Goal: Use online tool/utility: Utilize a website feature to perform a specific function

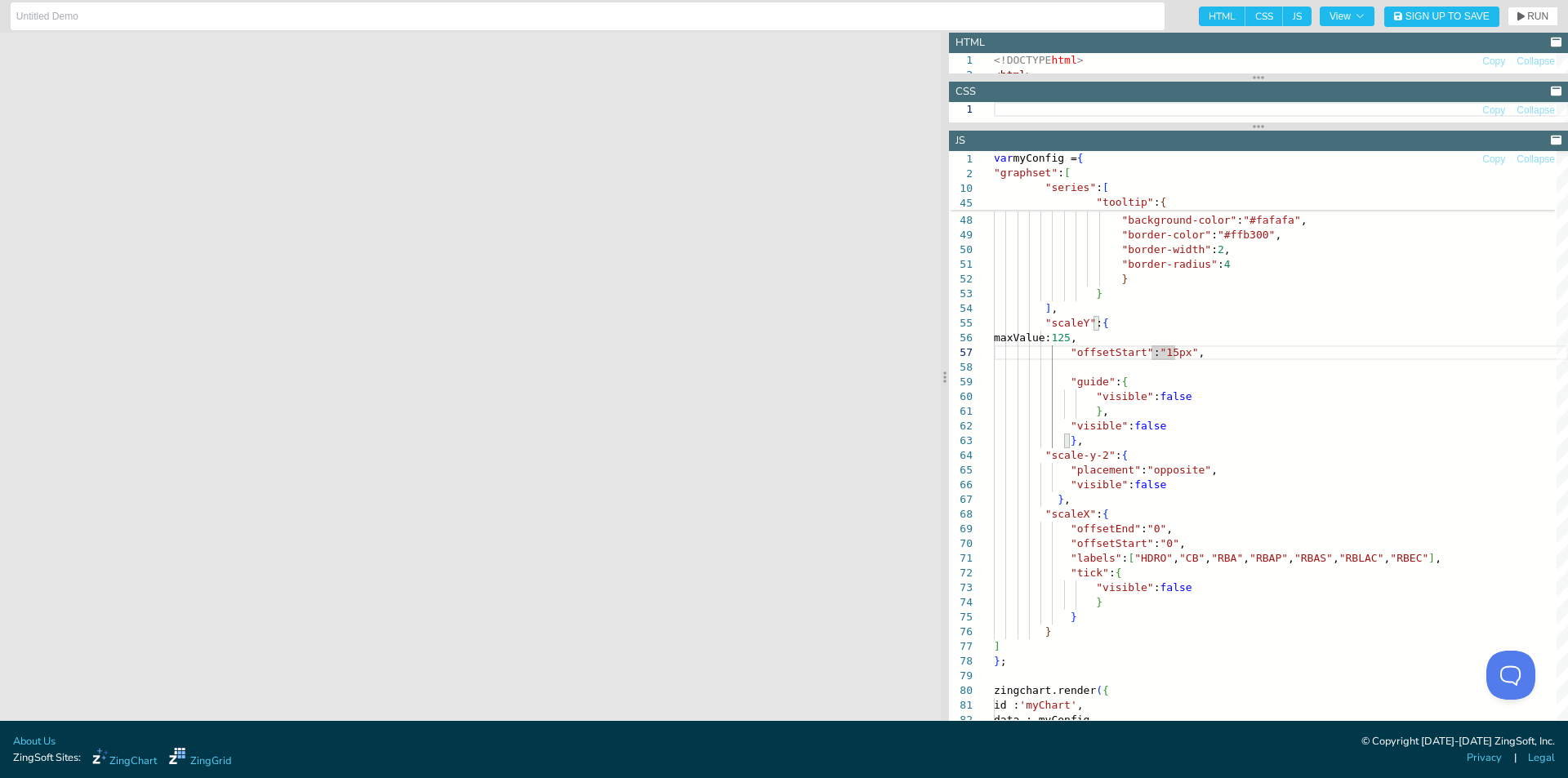
scroll to position [86, 139]
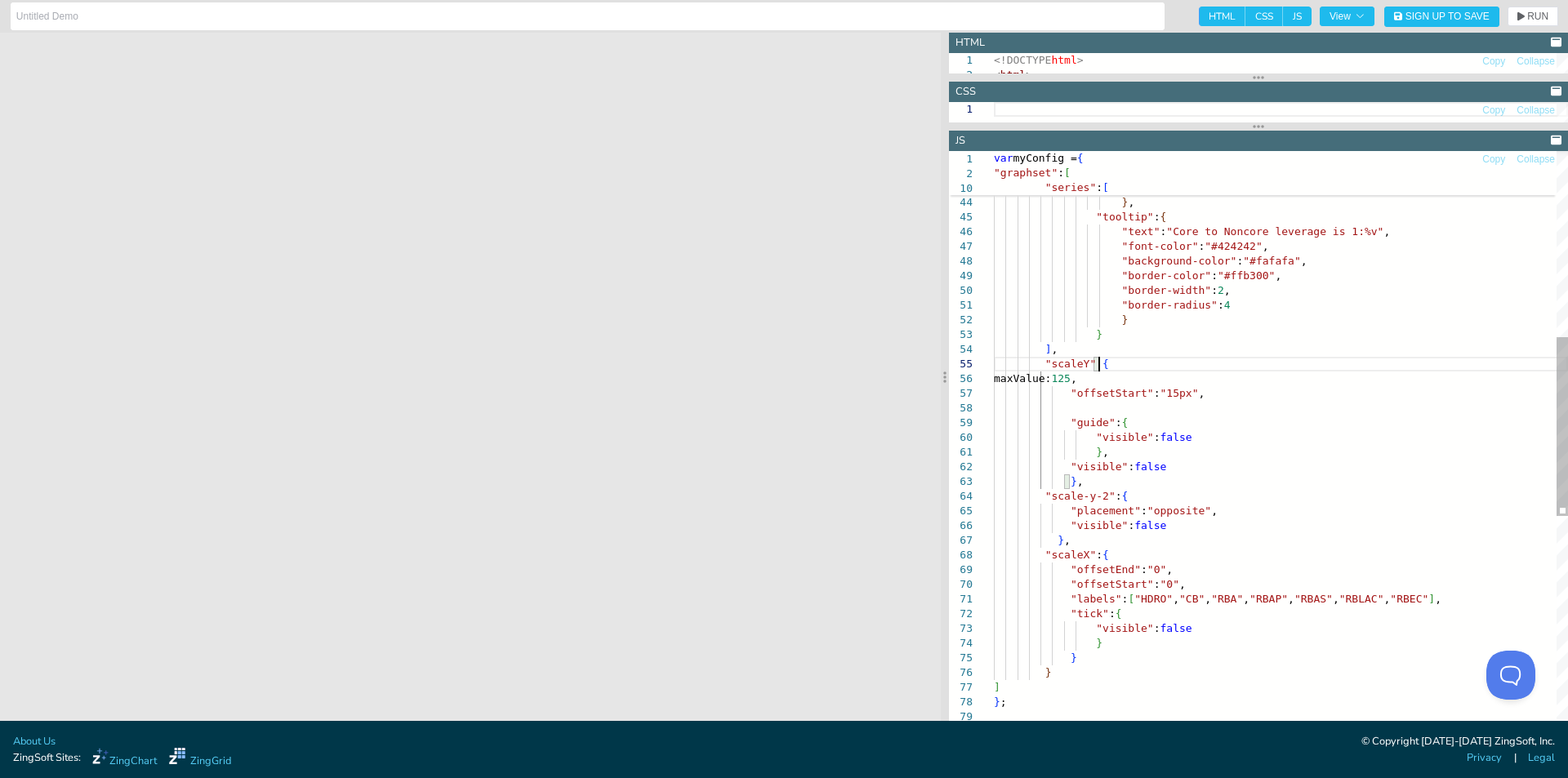
click at [1137, 365] on div ""offsetY" : 12 } , "tooltip" : { "text" : "Core to Noncore leverage is 1:%v" , …" at bounding box center [1280, 465] width 574 height 1804
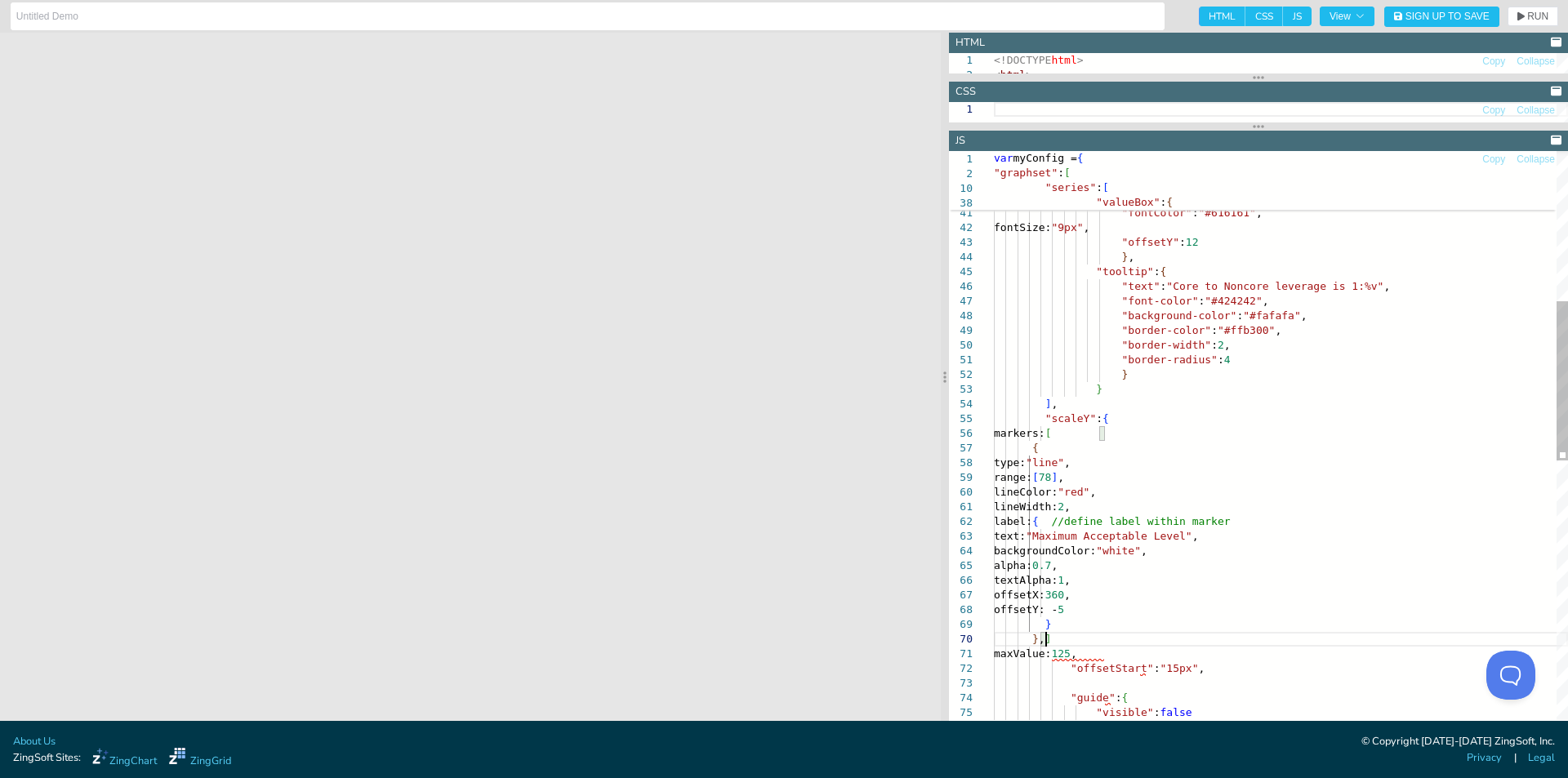
scroll to position [133, 51]
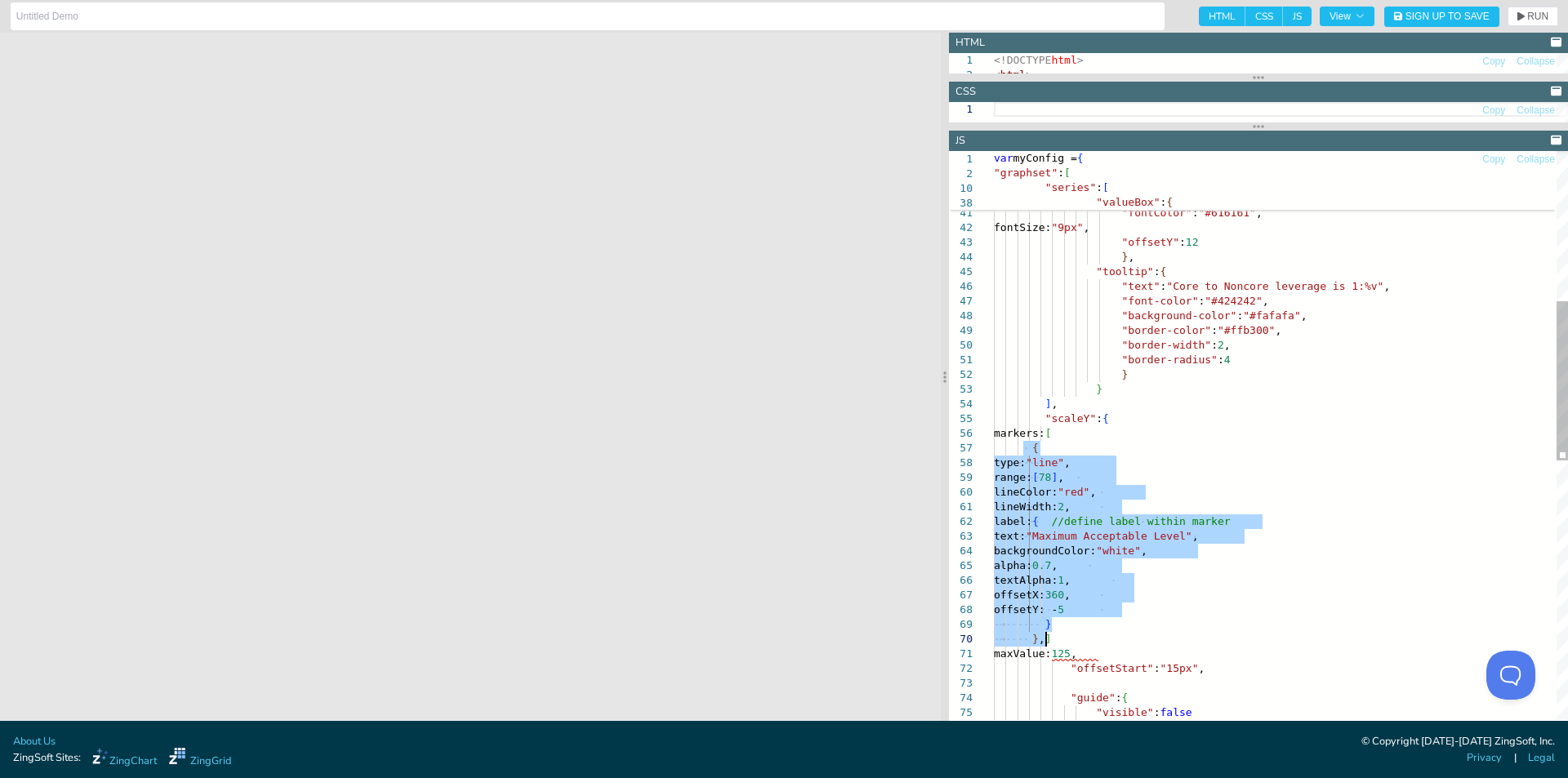
drag, startPoint x: 1023, startPoint y: 447, endPoint x: 1063, endPoint y: 636, distance: 193.2
click at [1063, 636] on div ""offsetY" : 12 } , "fontColor" : "#616161" , fontSize: "9px" , "valueBox" : { "…" at bounding box center [1280, 630] width 574 height 2025
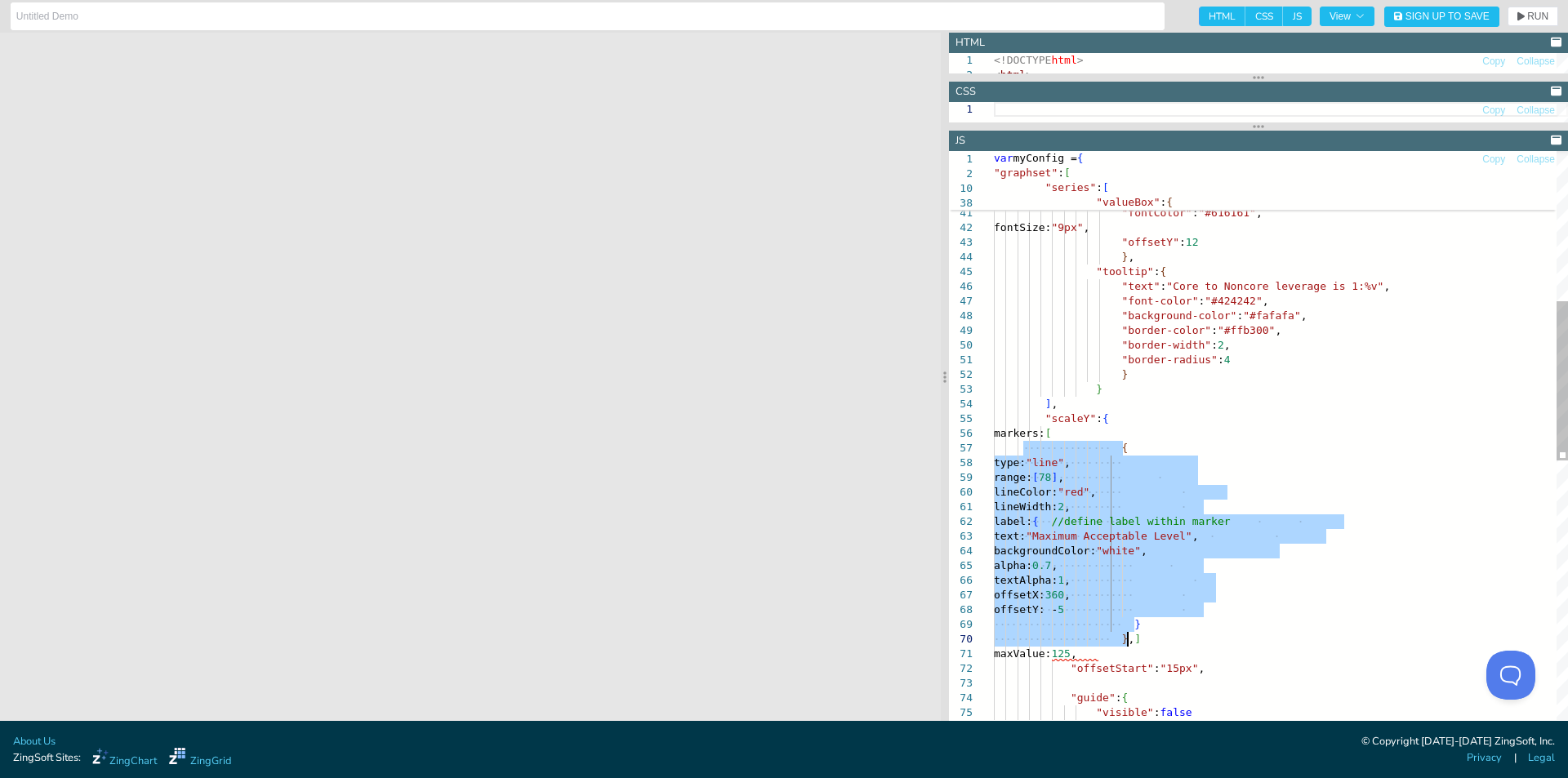
click at [1256, 629] on div ""offsetY" : 12 } , "fontColor" : "#616161" , fontSize: "9px" , "valueBox" : { "…" at bounding box center [1280, 630] width 574 height 2025
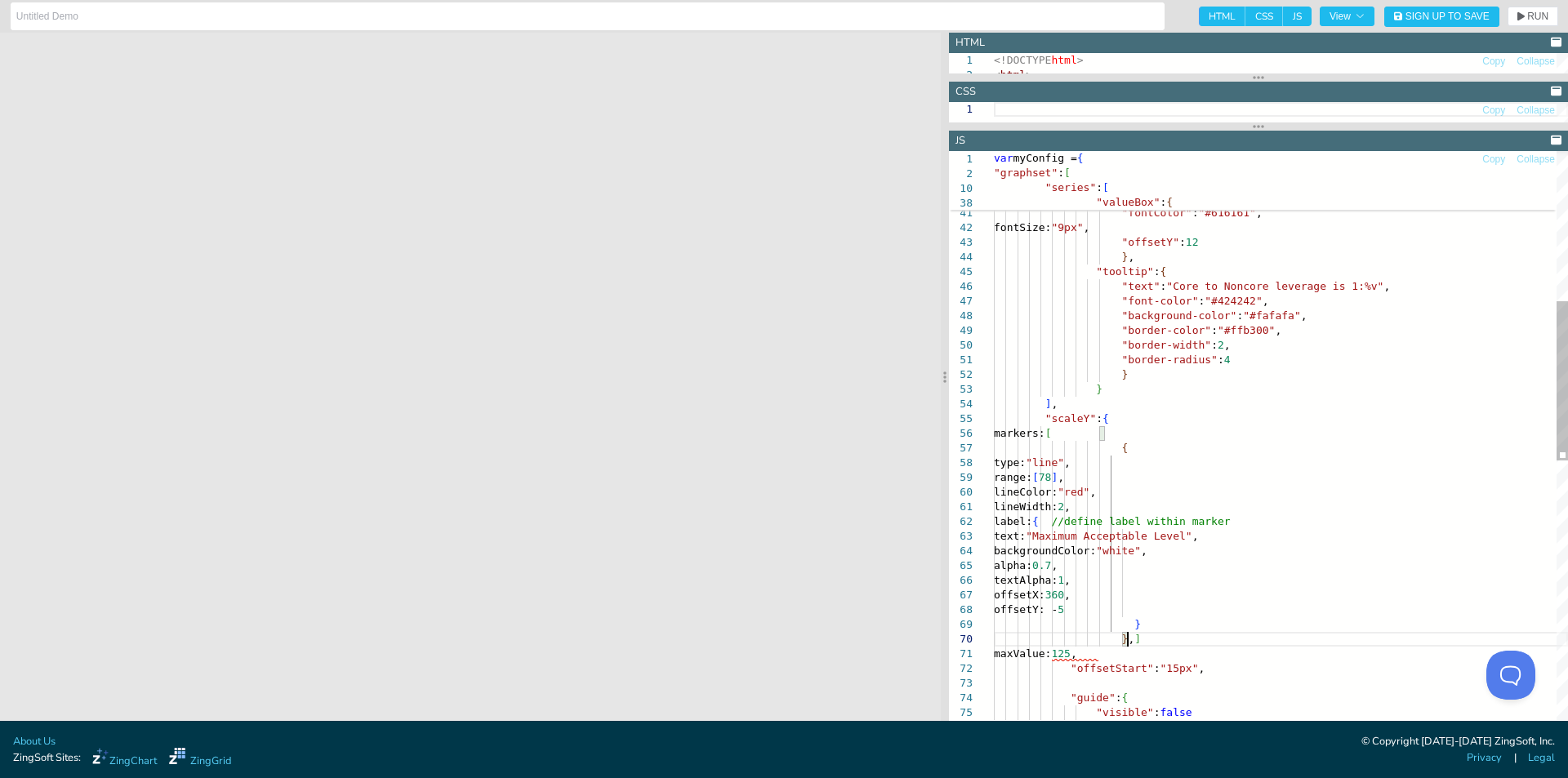
click at [1161, 639] on div ""offsetY" : 12 } , "fontColor" : "#616161" , fontSize: "9px" , "valueBox" : { "…" at bounding box center [1280, 630] width 574 height 2025
click at [1131, 637] on div ""offsetY" : 12 } , "fontColor" : "#616161" , fontSize: "9px" , "valueBox" : { "…" at bounding box center [1280, 630] width 574 height 2025
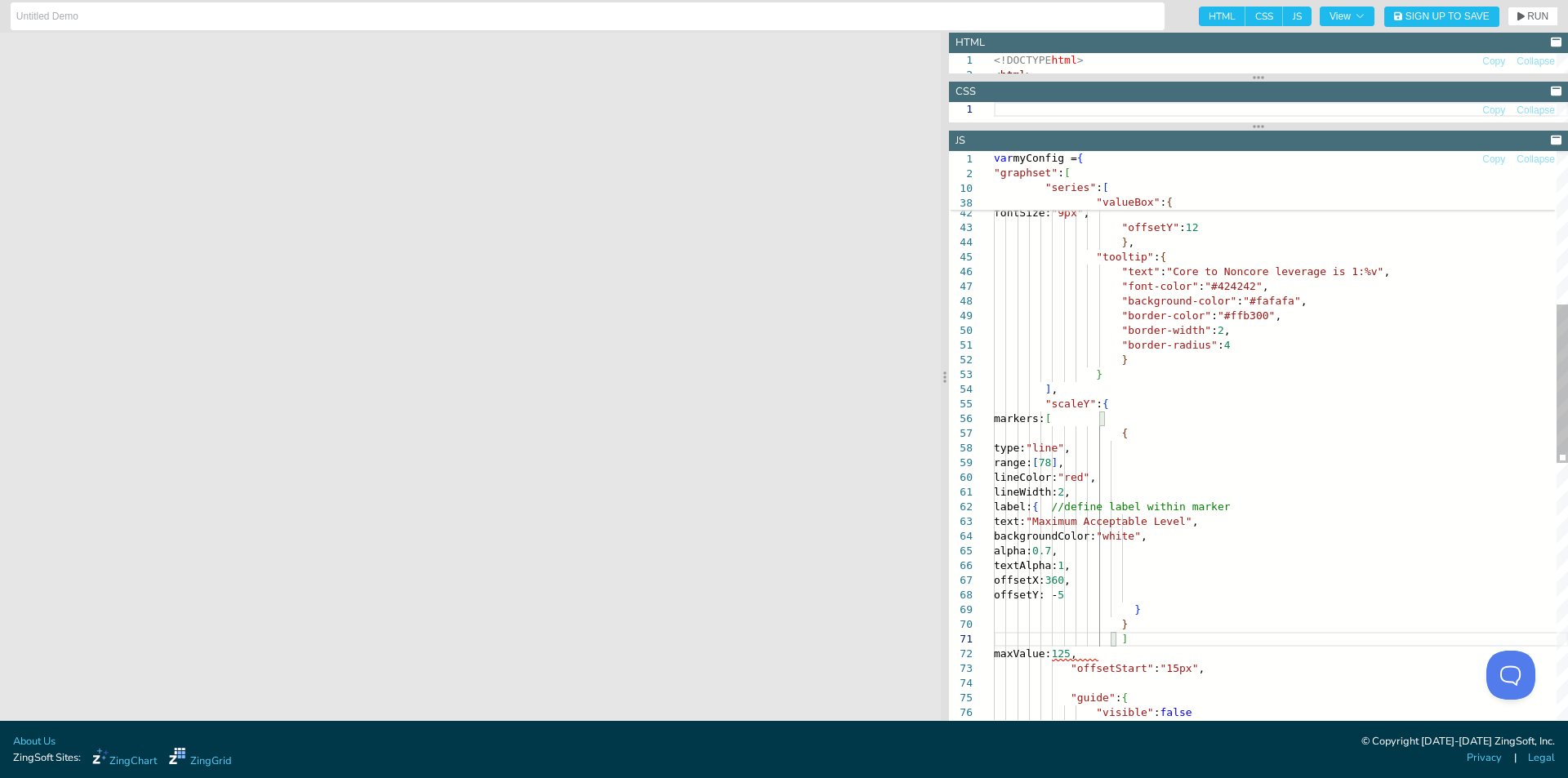
scroll to position [12, 127]
click at [1519, 14] on icon "button" at bounding box center [1520, 16] width 7 height 9
drag, startPoint x: 1130, startPoint y: 522, endPoint x: 1372, endPoint y: 517, distance: 242.1
click at [1372, 517] on div ""offsetY" : 12 } , "fontColor" : "#616161" , fontSize: "9px" , "valueBox" : { "…" at bounding box center [1280, 623] width 574 height 2039
click at [1341, 551] on div ""offsetY" : 12 } , "fontColor" : "#616161" , fontSize: "9px" , "valueBox" : { "…" at bounding box center [1280, 623] width 574 height 2039
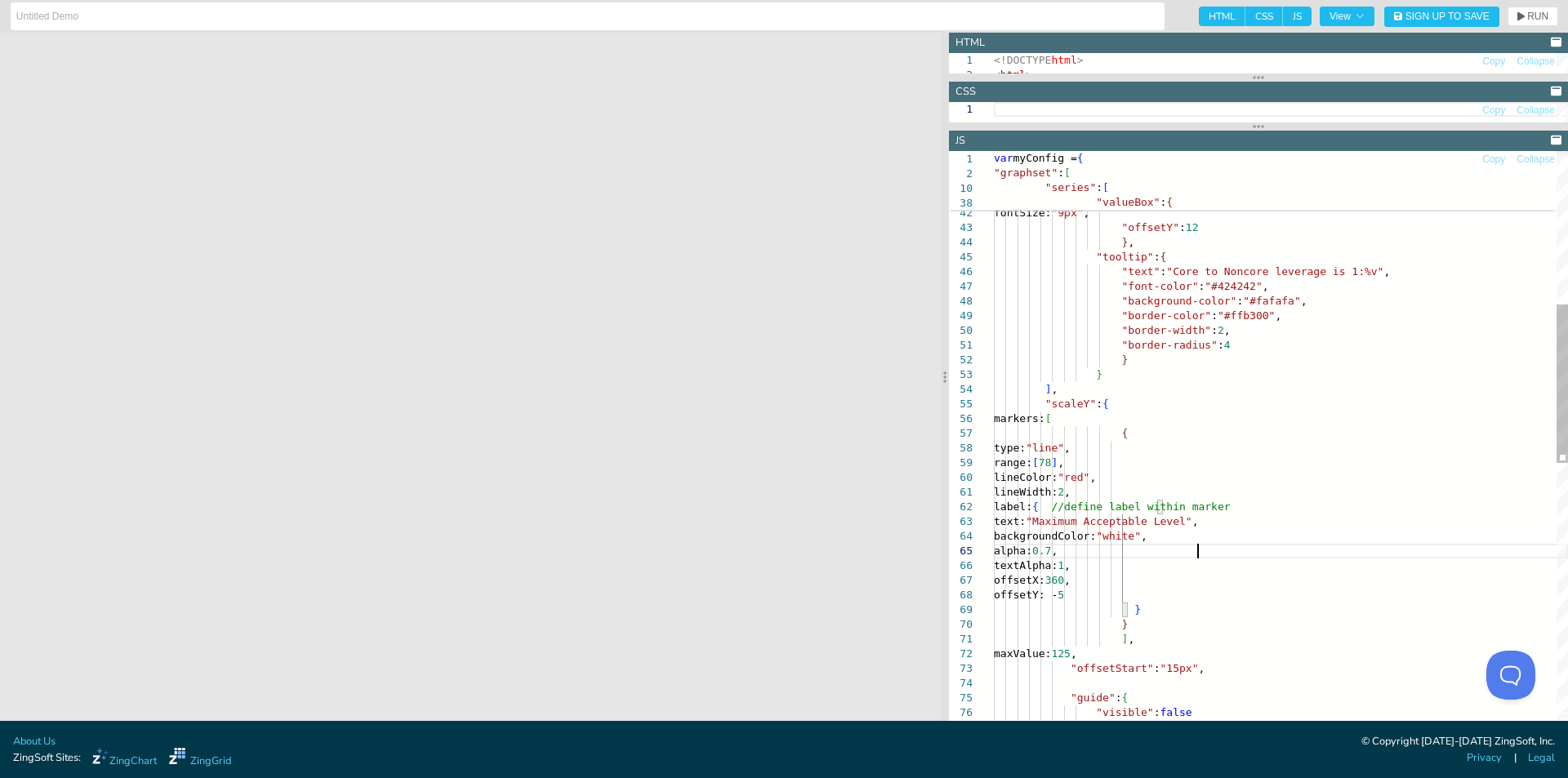
click at [1132, 580] on div ""offsetY" : 12 } , "fontColor" : "#616161" , fontSize: "9px" , "valueBox" : { "…" at bounding box center [1280, 623] width 574 height 2039
click at [1139, 597] on div ""offsetY" : 12 } , "fontColor" : "#616161" , fontSize: "9px" , "valueBox" : { "…" at bounding box center [1280, 623] width 574 height 2039
click at [1532, 19] on span "RUN" at bounding box center [1538, 16] width 22 height 10
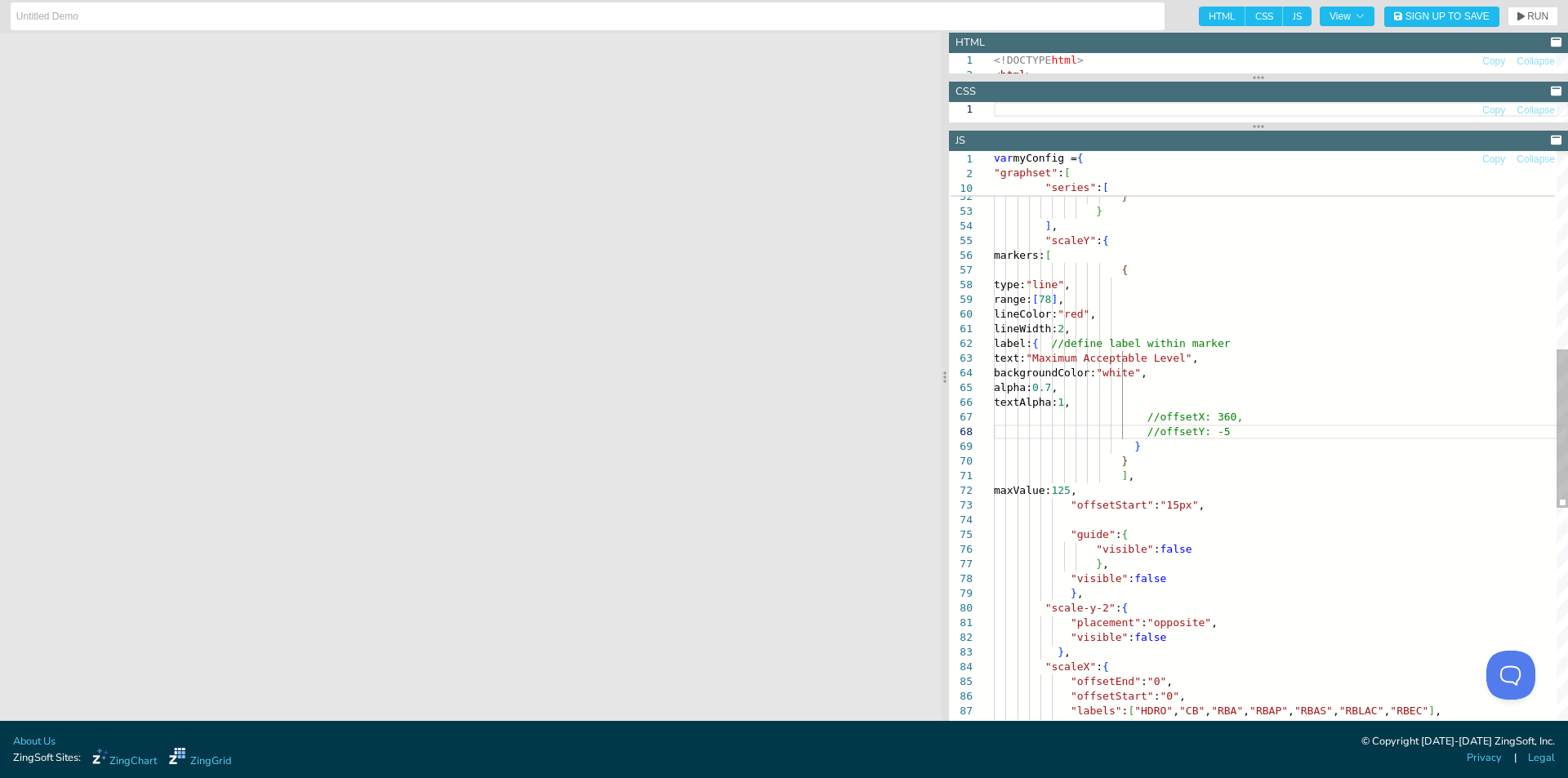
scroll to position [104, 146]
click at [1048, 489] on div ""border-color" : "#ffb300" , "border-width" : 2 , "border-radius" : 4 } } ] , "…" at bounding box center [1280, 459] width 574 height 2039
drag, startPoint x: 1124, startPoint y: 575, endPoint x: 1197, endPoint y: 577, distance: 73.0
click at [1197, 577] on div ""border-color" : "#ffb300" , "border-width" : 2 , "border-radius" : 4 } } ] , "…" at bounding box center [1280, 459] width 574 height 2039
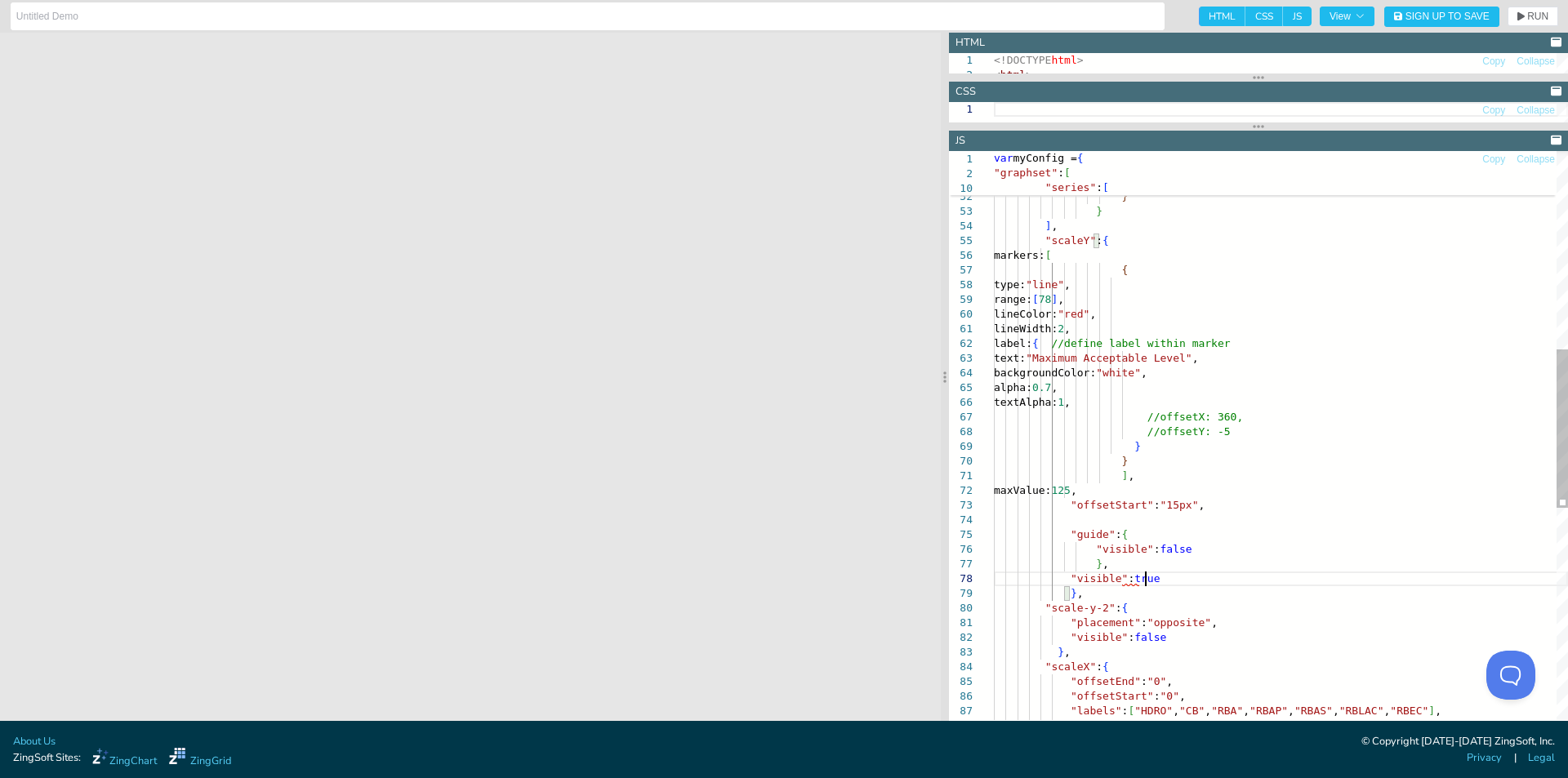
click at [1272, 435] on div ""border-color" : "#ffb300" , "border-width" : 2 , "border-radius" : 4 } } ] , "…" at bounding box center [1280, 459] width 574 height 2039
click at [1523, 18] on icon "button" at bounding box center [1520, 16] width 7 height 10
click at [1216, 399] on div ""border-color" : "#ffb300" , "border-width" : 2 , "border-radius" : 4 } } ] , "…" at bounding box center [1280, 459] width 574 height 2039
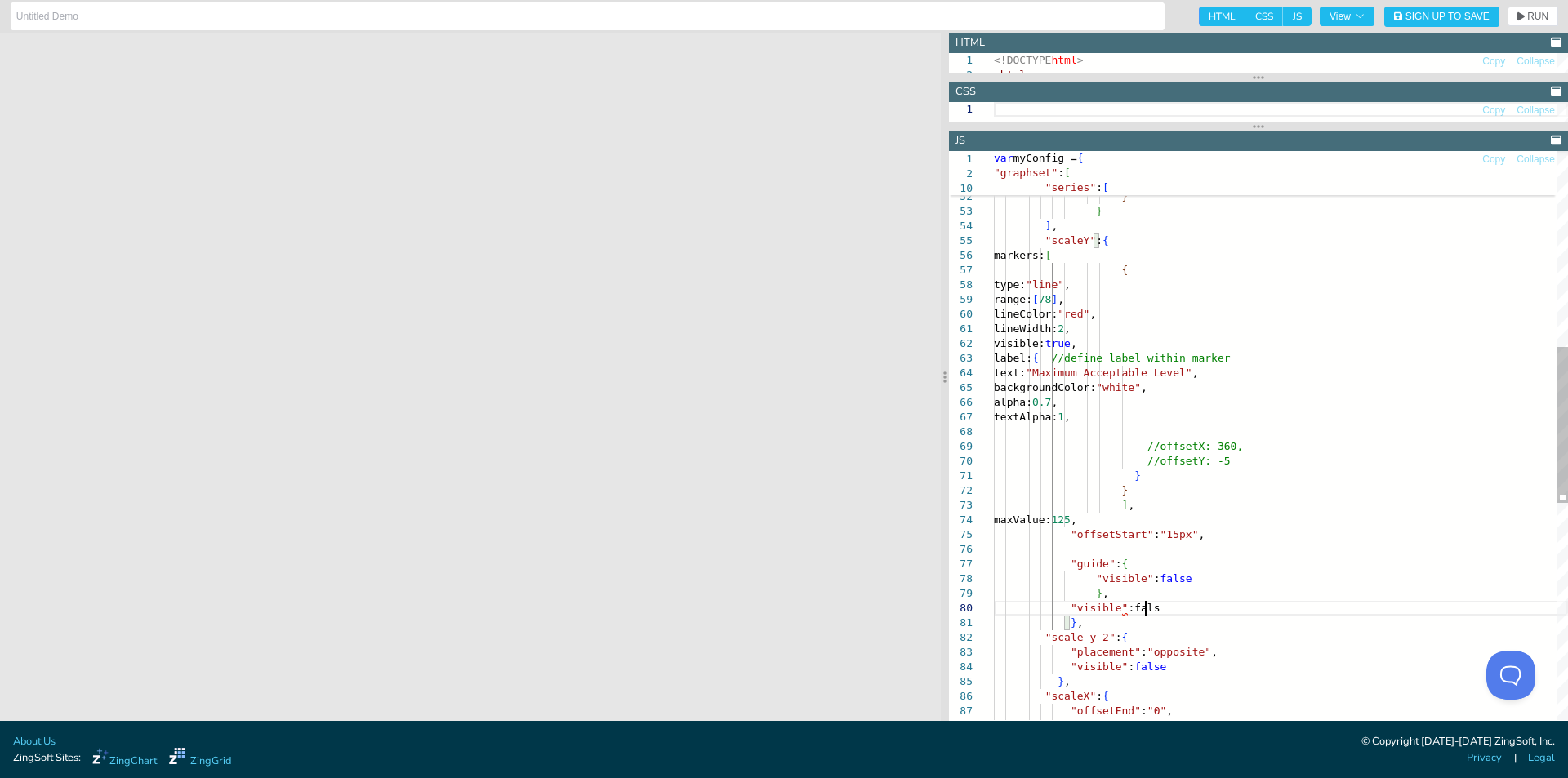
scroll to position [133, 156]
click at [1526, 17] on span "RUN" at bounding box center [1532, 16] width 31 height 10
drag, startPoint x: 1124, startPoint y: 604, endPoint x: 1141, endPoint y: 604, distance: 17.0
click at [1141, 604] on div ""border-color" : "#ffb300" , "border-width" : 2 , "border-radius" : 4 } } ] , "…" at bounding box center [1280, 474] width 574 height 2069
click at [1157, 605] on div ""border-color" : "#ffb300" , "border-width" : 2 , "border-radius" : 4 } } ] , "…" at bounding box center [1280, 474] width 574 height 2069
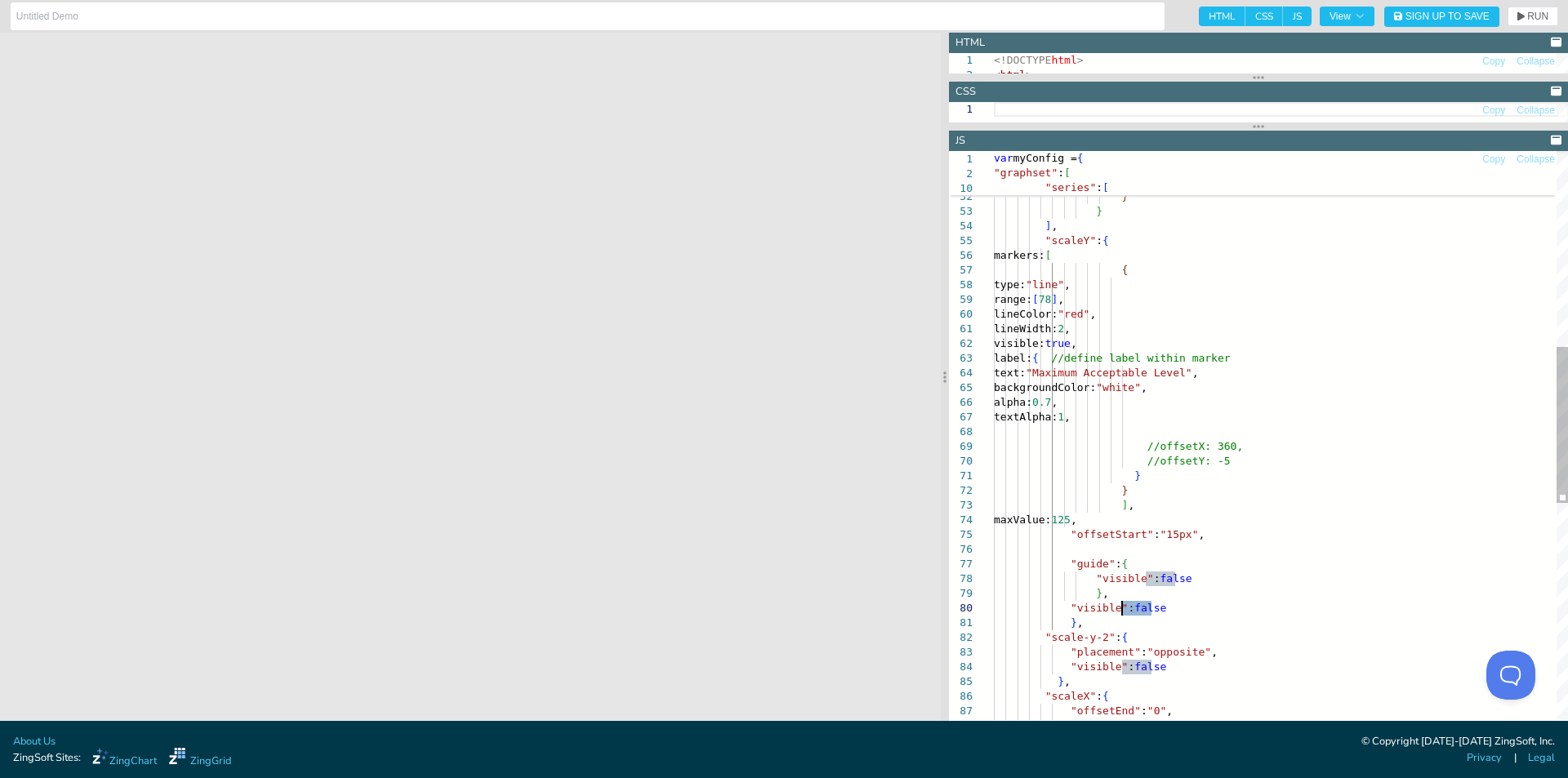
drag, startPoint x: 1151, startPoint y: 606, endPoint x: 1121, endPoint y: 606, distance: 30.0
click at [1121, 606] on div ""border-color" : "#ffb300" , "border-width" : 2 , "border-radius" : 4 } } ] , "…" at bounding box center [1280, 474] width 574 height 2069
click at [1126, 344] on div ""border-color" : "#ffb300" , "border-width" : 2 , "border-radius" : 4 } } ] , "…" at bounding box center [1280, 474] width 574 height 2069
drag, startPoint x: 1119, startPoint y: 344, endPoint x: 1250, endPoint y: 347, distance: 131.0
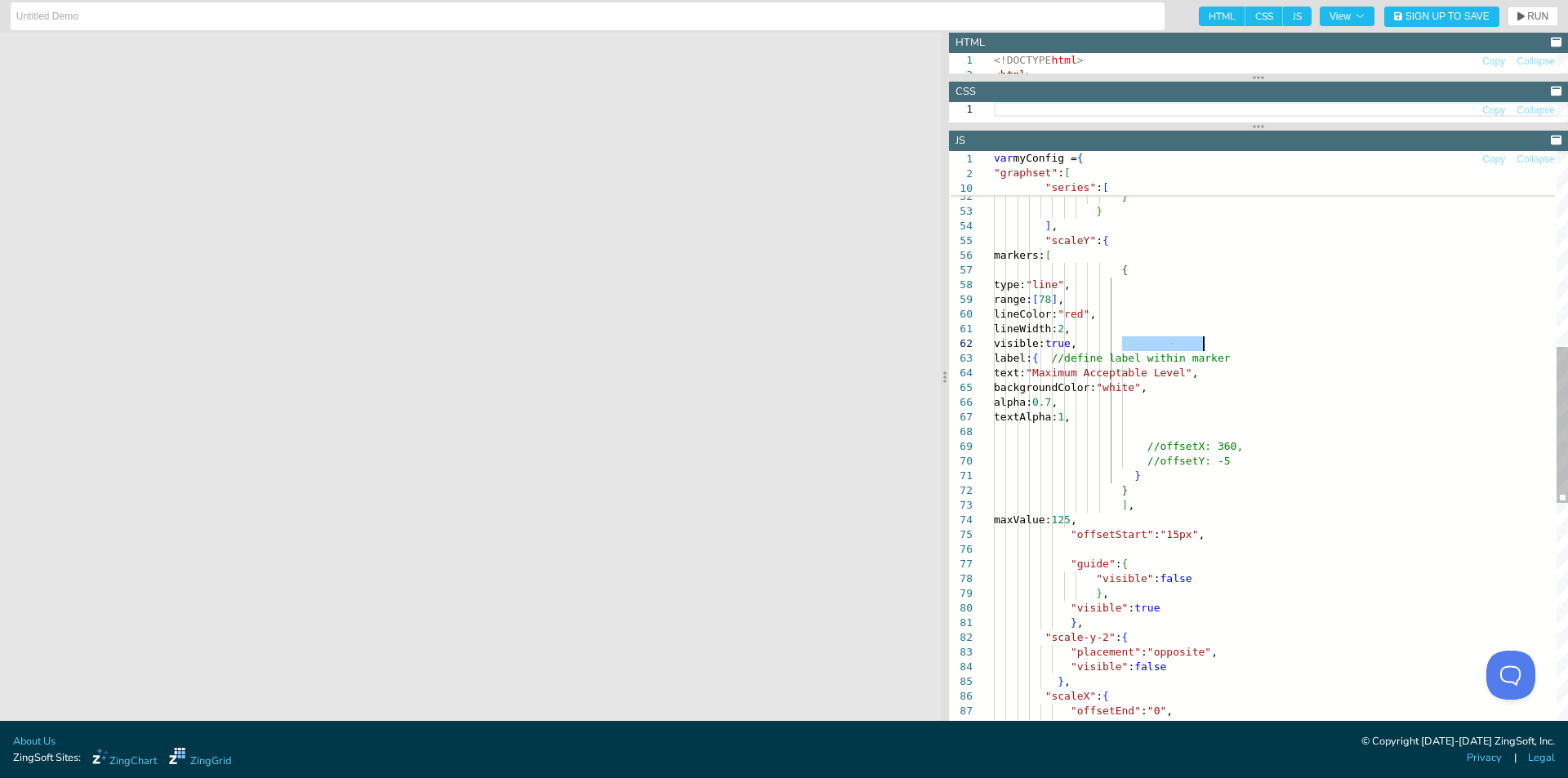
click at [1250, 347] on div ""border-color" : "#ffb300" , "border-width" : 2 , "border-radius" : 4 } } ] , "…" at bounding box center [1280, 474] width 574 height 2069
click at [1532, 16] on span "RUN" at bounding box center [1538, 16] width 22 height 10
drag, startPoint x: 1310, startPoint y: 373, endPoint x: 1166, endPoint y: 375, distance: 144.0
click at [1166, 375] on div ""border-color" : "#ffb300" , "border-width" : 2 , "border-radius" : 4 } } ] , "…" at bounding box center [1280, 474] width 574 height 2069
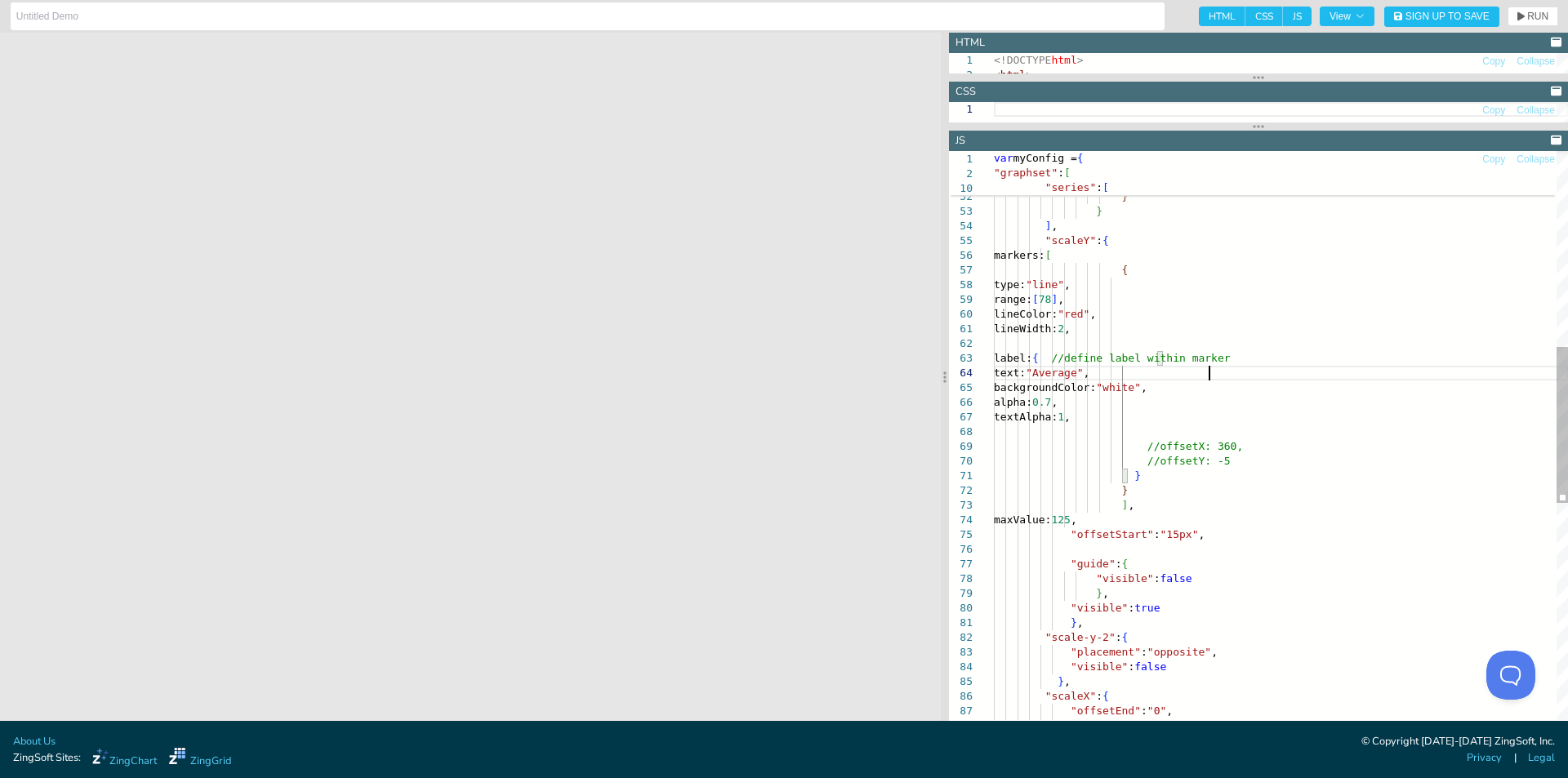
scroll to position [56, 216]
click at [1525, 14] on span "RUN" at bounding box center [1532, 16] width 31 height 10
click at [1135, 460] on div ""border-color" : "#ffb300" , "border-width" : 2 , "border-radius" : 4 } } ] , "…" at bounding box center [1280, 474] width 574 height 2069
click at [1538, 14] on span "RUN" at bounding box center [1538, 16] width 22 height 10
click at [1223, 452] on div ""border-color" : "#ffb300" , "border-width" : 2 , "border-radius" : 4 } } ] , "…" at bounding box center [1280, 474] width 574 height 2069
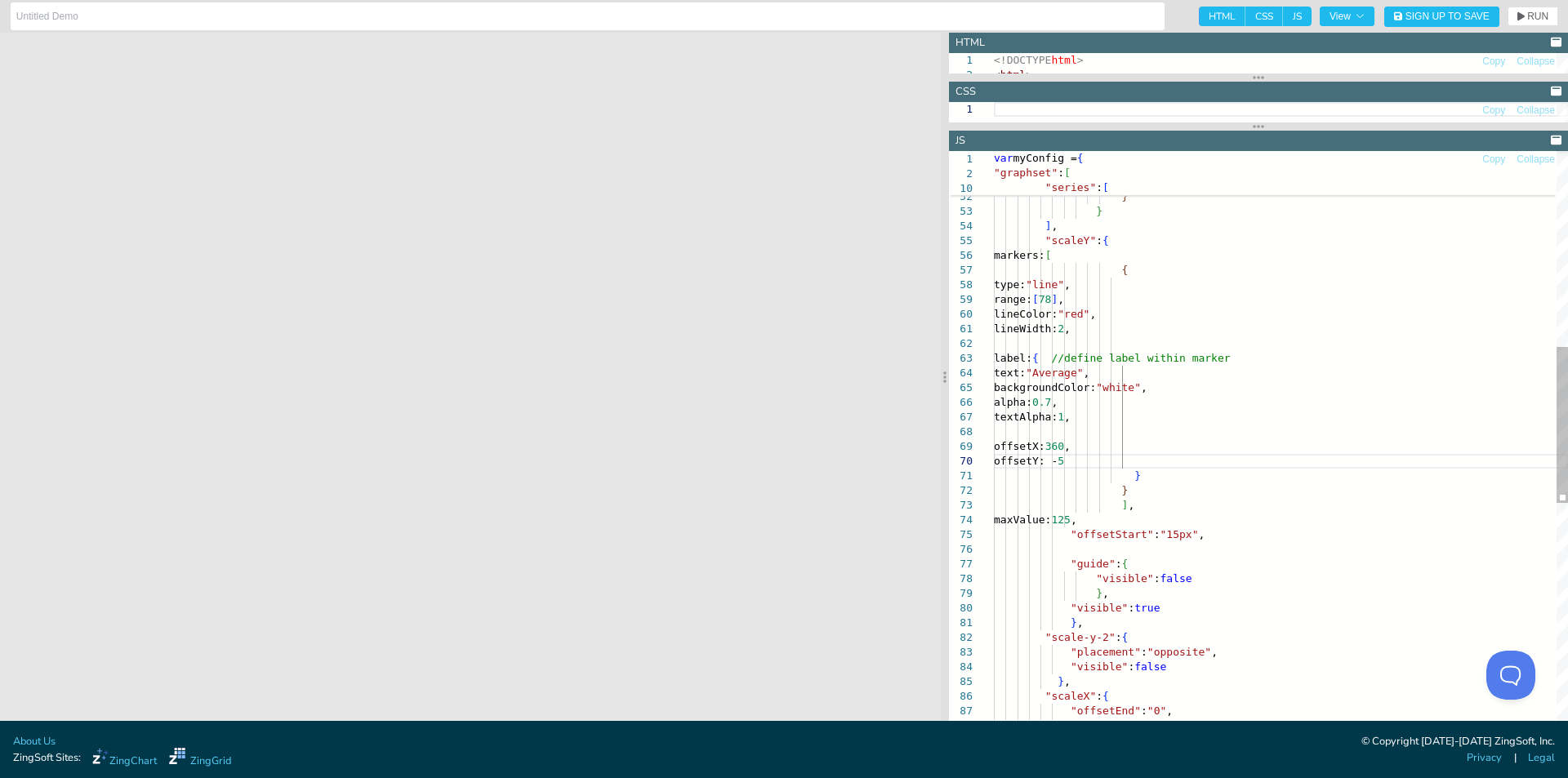
scroll to position [56, 139]
click at [1135, 464] on div ""border-color" : "#ffb300" , "border-width" : 2 , "border-radius" : 4 } } ] , "…" at bounding box center [1280, 474] width 574 height 2069
click at [1529, 13] on span "RUN" at bounding box center [1538, 16] width 22 height 10
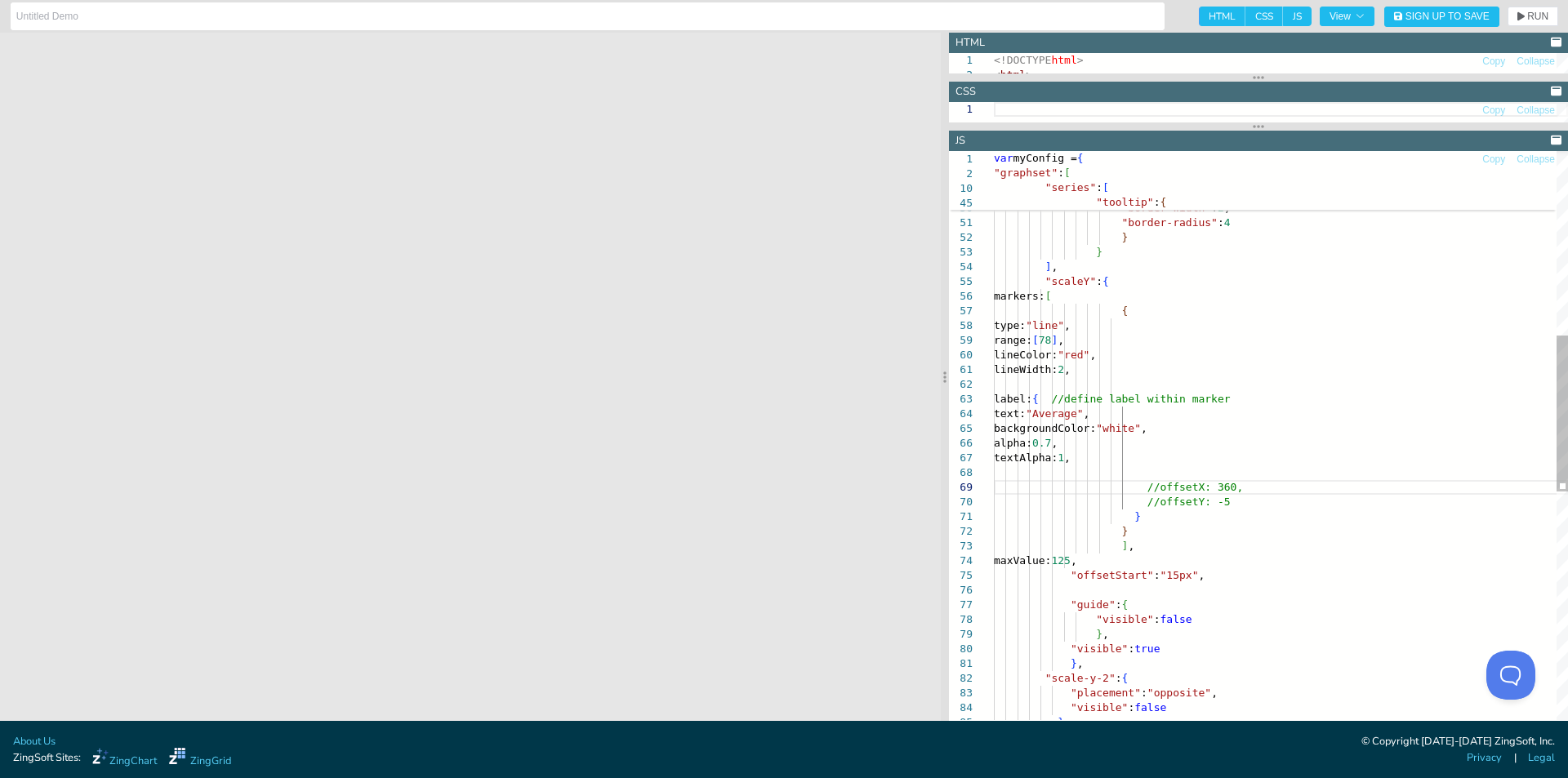
click at [1191, 464] on div ""border-color" : "#ffb300" , "border-width" : 2 , "border-radius" : 4 } } ] , "…" at bounding box center [1280, 515] width 574 height 2069
click at [1193, 477] on div ""border-color" : "#ffb300" , "border-width" : 2 , "border-radius" : 4 } } ] , "…" at bounding box center [1280, 515] width 574 height 2069
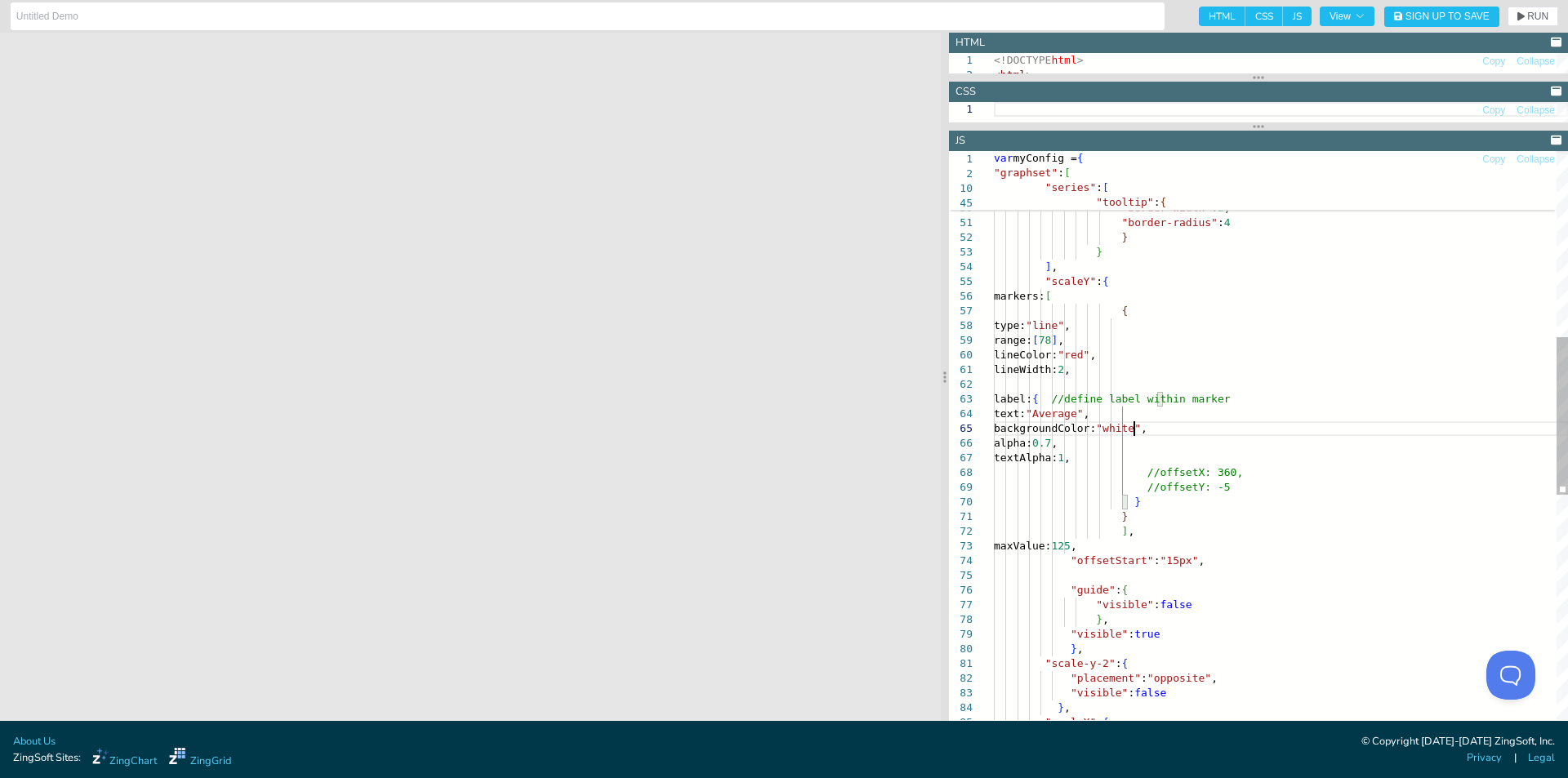
click at [1133, 430] on div ""border-color" : "#ffb300" , "border-width" : 2 , "border-radius" : 4 } } ] , "…" at bounding box center [1280, 507] width 574 height 2054
click at [1519, 18] on icon "button" at bounding box center [1520, 16] width 7 height 9
click at [1420, 223] on div ""border-color" : "#ffb300" , "border-width" : 2 , "border-radius" : 4 } } ] , "…" at bounding box center [1280, 507] width 574 height 2054
click at [1532, 12] on span "RUN" at bounding box center [1538, 16] width 22 height 10
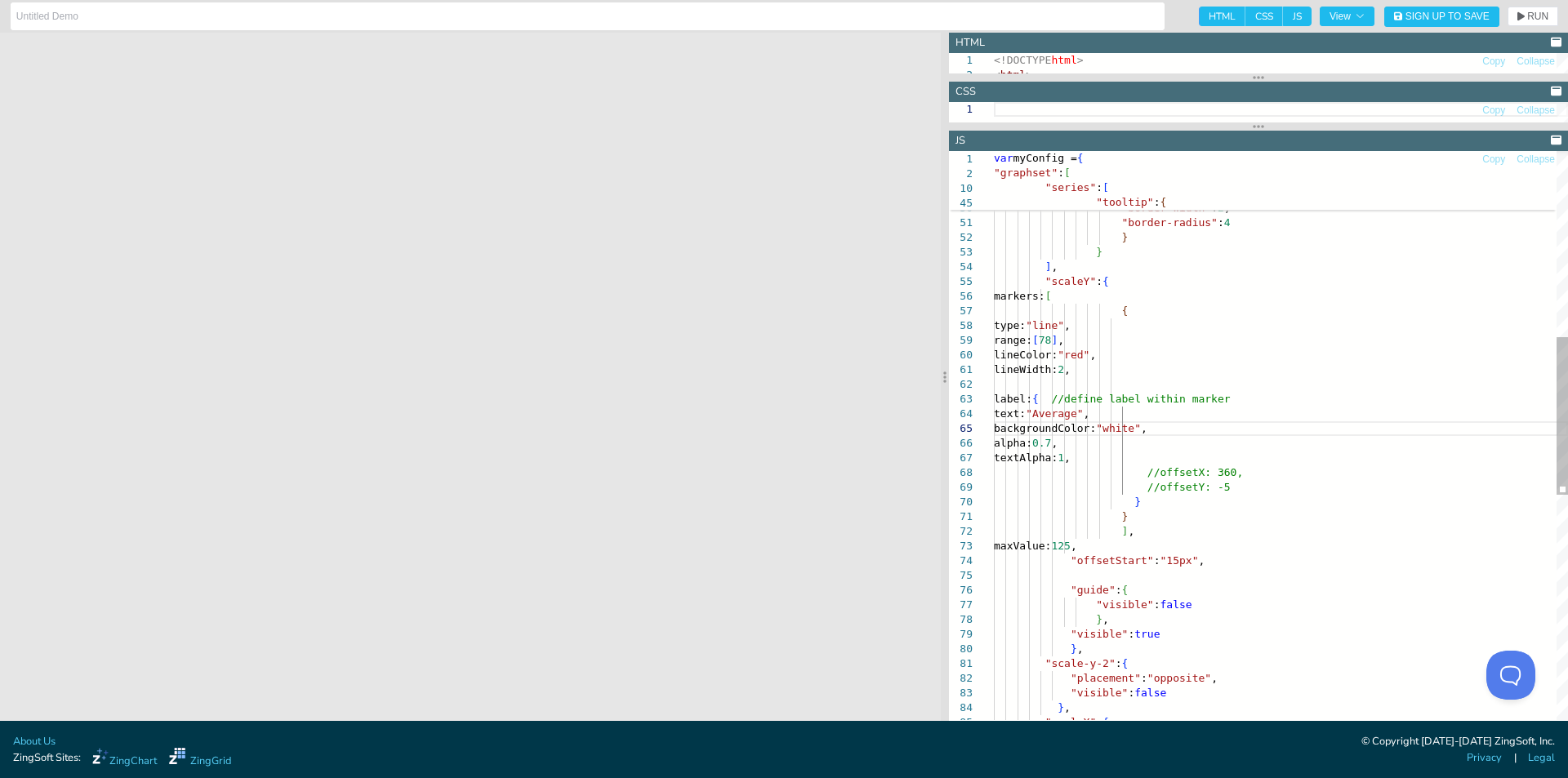
click at [1426, 245] on div ""border-color" : "#ffb300" , "border-width" : 2 , "border-radius" : 4 } } ] , "…" at bounding box center [1280, 507] width 574 height 2054
click at [1208, 414] on div ""border-color" : "#ffb300" , "border-width" : 2 , "border-radius" : 4 } } ] , "…" at bounding box center [1280, 507] width 574 height 2054
click at [1549, 15] on button "RUN" at bounding box center [1532, 16] width 50 height 20
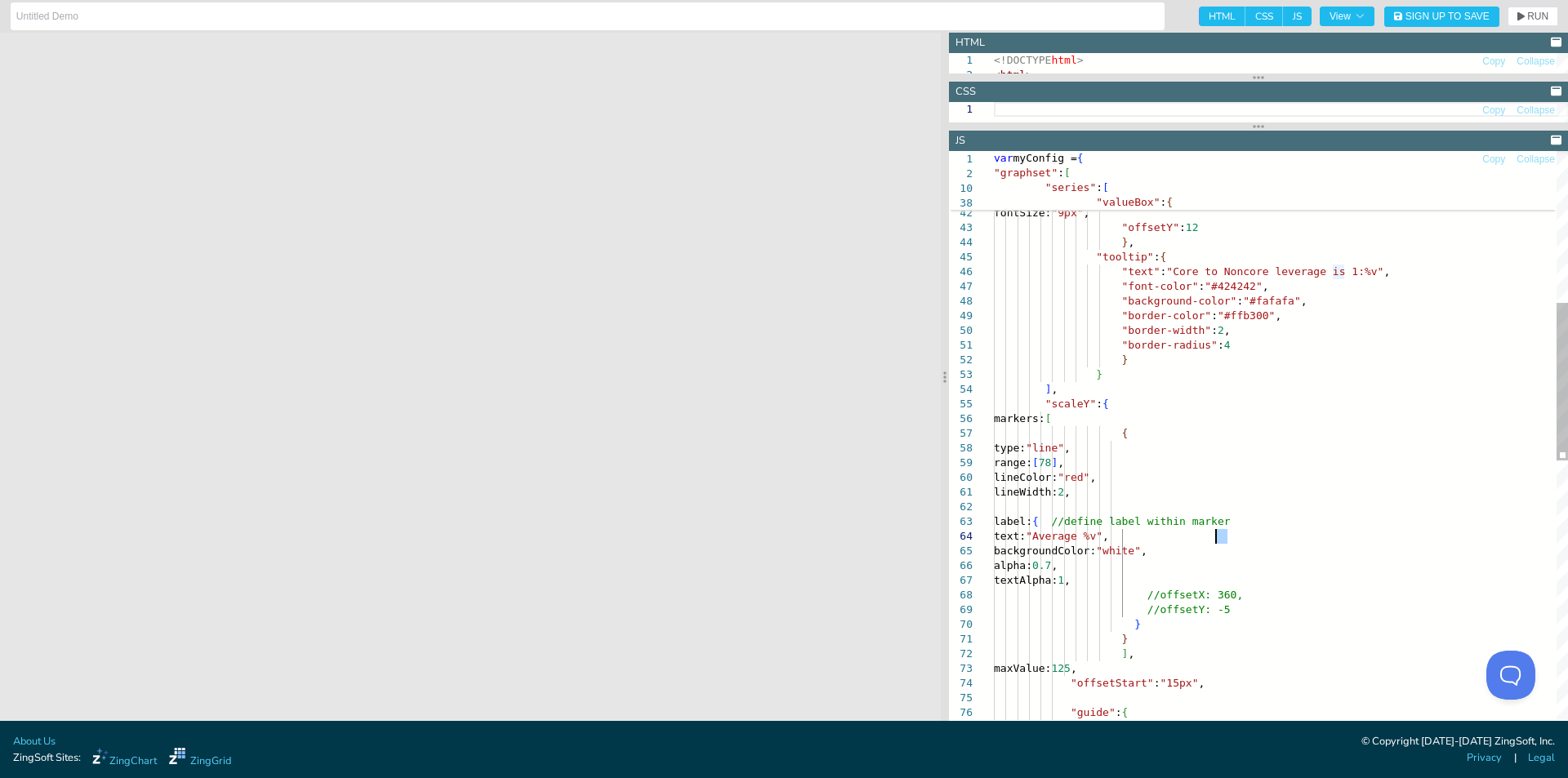
drag, startPoint x: 1227, startPoint y: 532, endPoint x: 1218, endPoint y: 534, distance: 9.2
click at [1218, 534] on div ""border-color" : "#ffb300" , "border-width" : 2 , "border-radius" : 4 } } ] , "…" at bounding box center [1280, 630] width 574 height 2054
click at [1526, 11] on span "RUN" at bounding box center [1532, 16] width 31 height 10
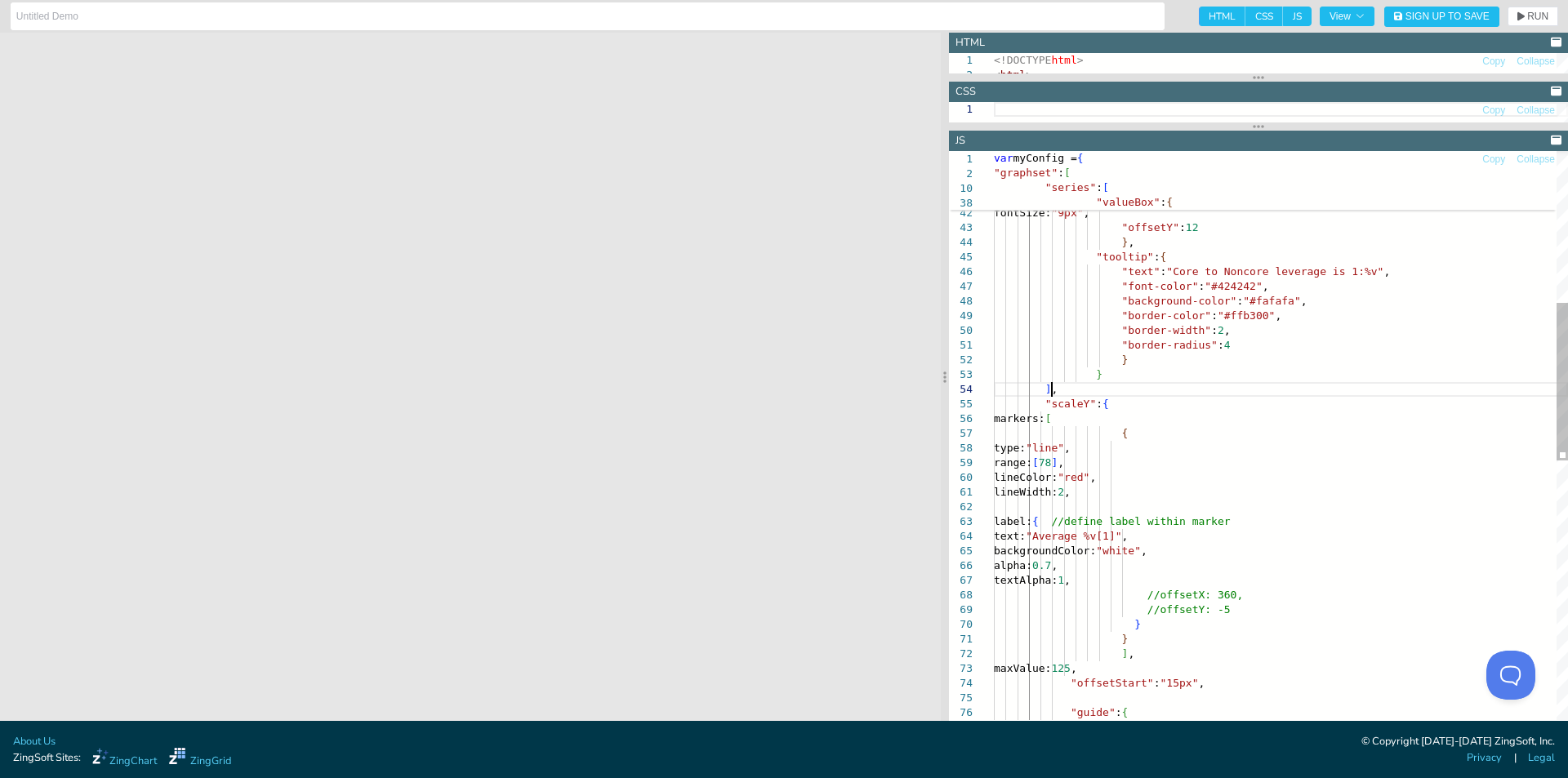
click at [1350, 386] on div ""border-color" : "#ffb300" , "border-width" : 2 , "border-radius" : 4 } } ] , "…" at bounding box center [1280, 630] width 574 height 2054
drag, startPoint x: 1241, startPoint y: 535, endPoint x: 1212, endPoint y: 535, distance: 29.0
click at [1212, 535] on div ""border-color" : "#ffb300" , "border-width" : 2 , "border-radius" : 4 } } ] , "…" at bounding box center [1280, 630] width 574 height 2054
click at [1468, 413] on div ""border-color" : "#ffb300" , "border-width" : 2 , "border-radius" : 4 } } ] , "…" at bounding box center [1280, 630] width 574 height 2054
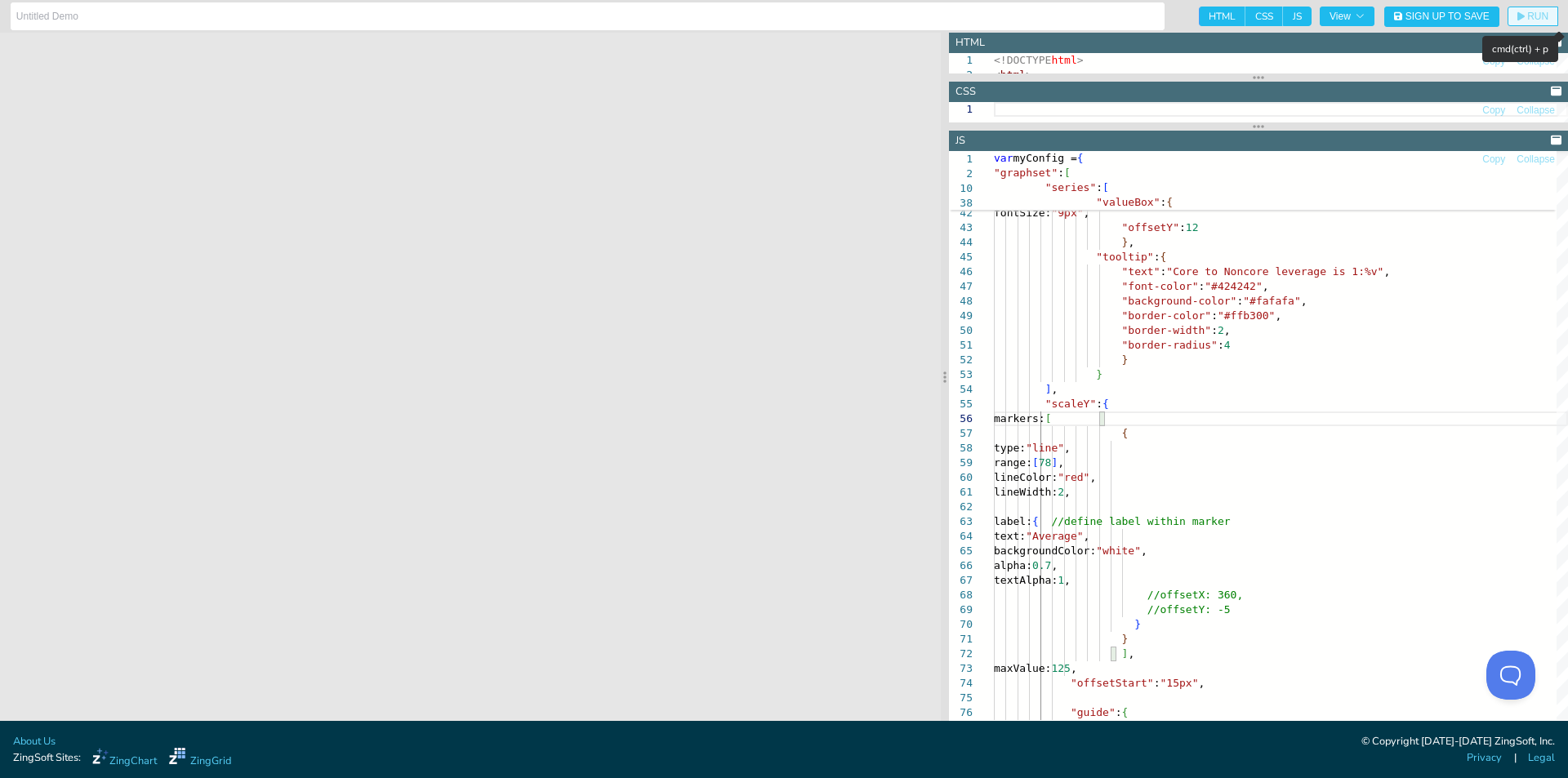
click at [1536, 14] on span "RUN" at bounding box center [1538, 16] width 22 height 10
click at [1200, 451] on div ""border-color" : "#ffb300" , "border-width" : 2 , "border-radius" : 4 } } ] , "…" at bounding box center [1280, 630] width 574 height 2054
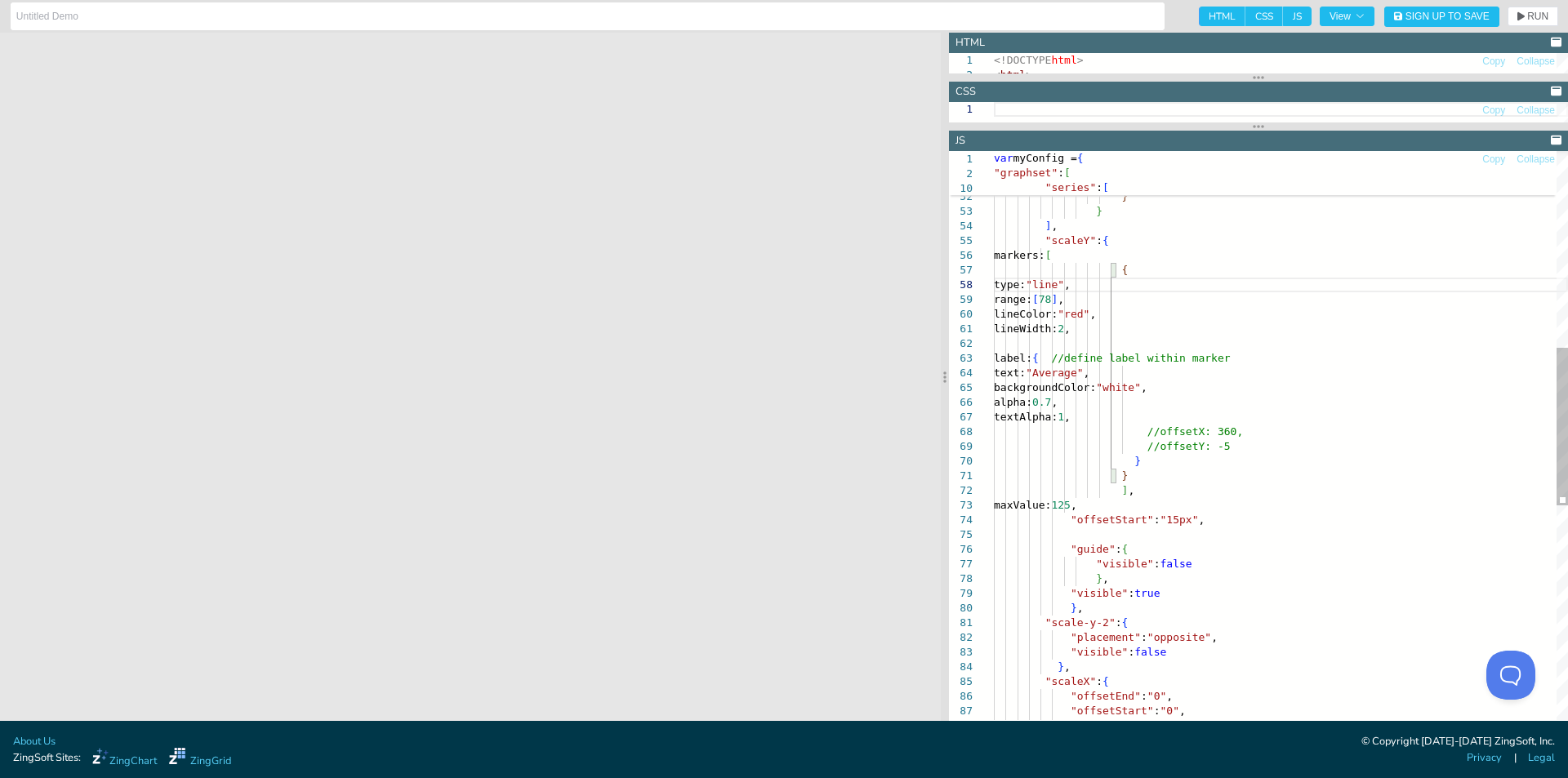
click at [1147, 574] on div ""border-color" : "#ffb300" , "border-width" : 2 , "border-radius" : 4 } } ] , "…" at bounding box center [1280, 466] width 574 height 2054
click at [1301, 499] on div ""border-color" : "#ffb300" , "border-width" : 2 , "border-radius" : 4 } } ] , "…" at bounding box center [1280, 466] width 574 height 2054
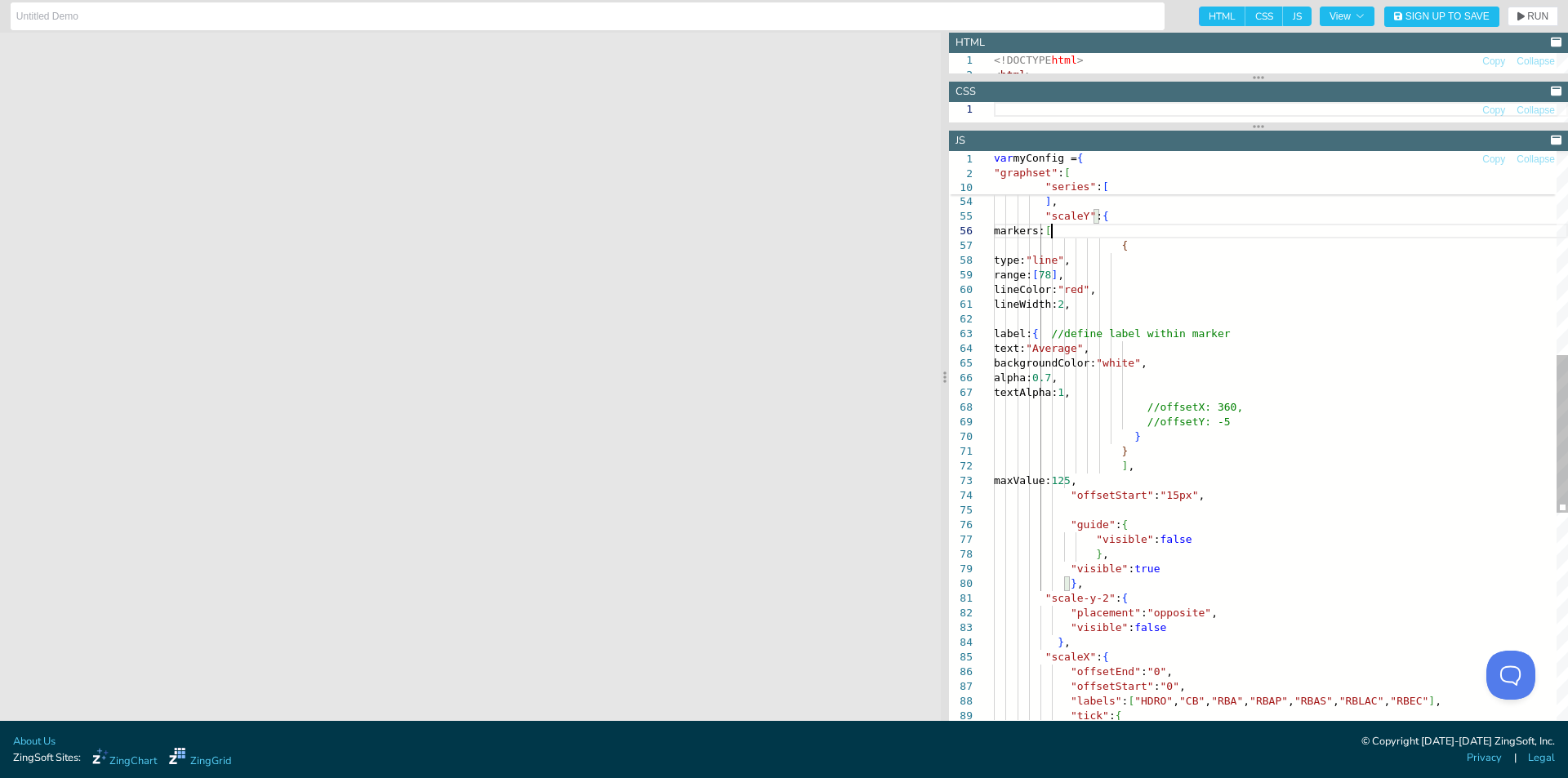
click at [1049, 232] on div "alpha: 0.7 , textAlpha: 1 , //offsetY: -5 } } //offsetX: 360, ] , maxValue: 125…" at bounding box center [1280, 442] width 574 height 2054
click at [1195, 221] on div "alpha: 0.7 , textAlpha: 1 , //offsetY: -5 } } //offsetX: 360, ] , maxValue: 125…" at bounding box center [1280, 443] width 574 height 2054
click at [1192, 399] on div "alpha: 0.7 , textAlpha: 1 , //offsetY: -5 } } //offsetX: 360, ] , maxValue: 125…" at bounding box center [1280, 443] width 574 height 2054
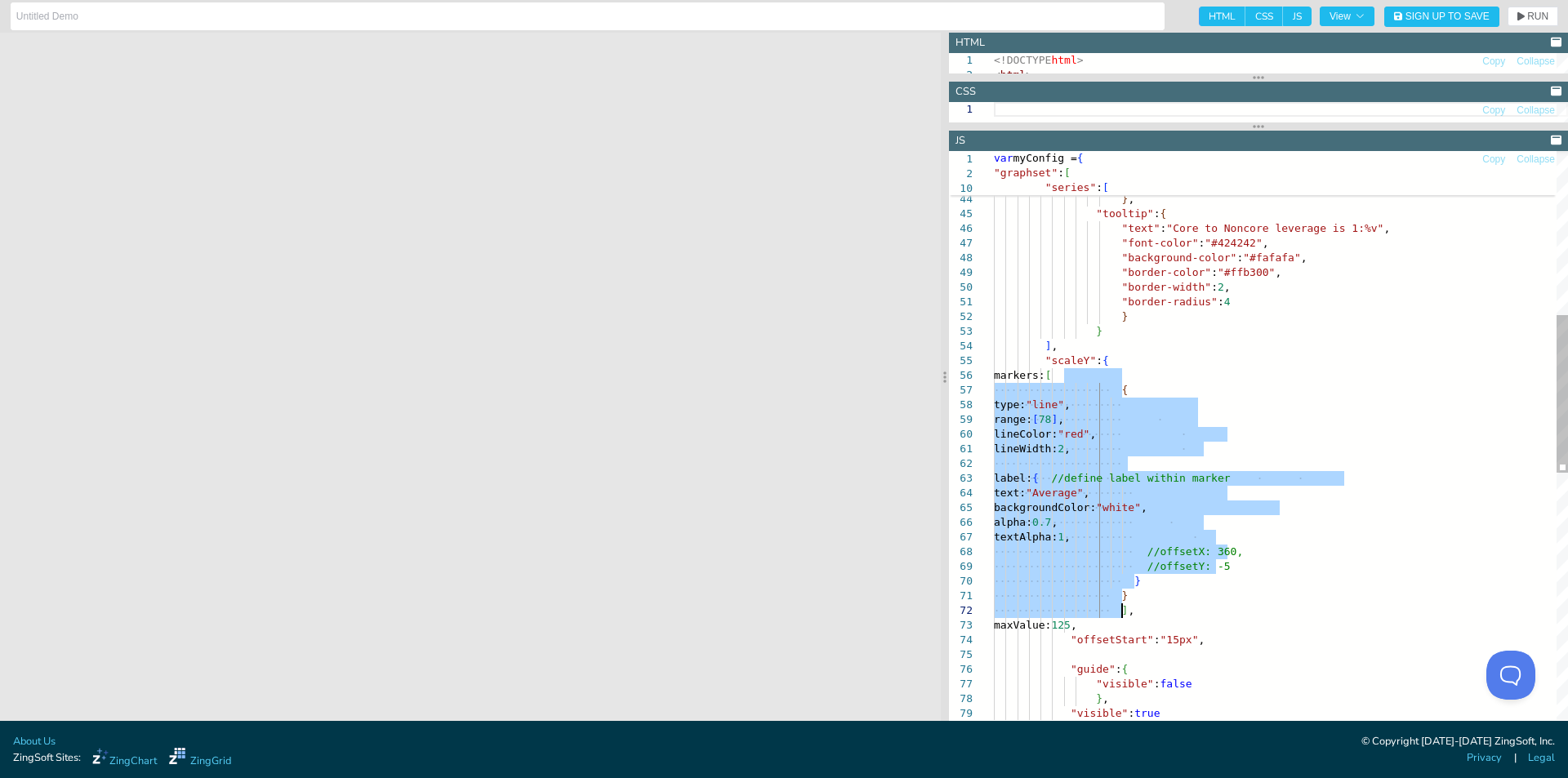
drag, startPoint x: 1061, startPoint y: 378, endPoint x: 1152, endPoint y: 606, distance: 245.5
click at [1152, 606] on div ""fontColor" : "#616161" , fontSize: "9px" , "offsetY" : 12 } , "tooltip" : { "t…" at bounding box center [1280, 587] width 574 height 2054
click at [1161, 373] on div ""fontColor" : "#616161" , fontSize: "9px" , "offsetY" : 12 } , "tooltip" : { "t…" at bounding box center [1280, 587] width 574 height 2054
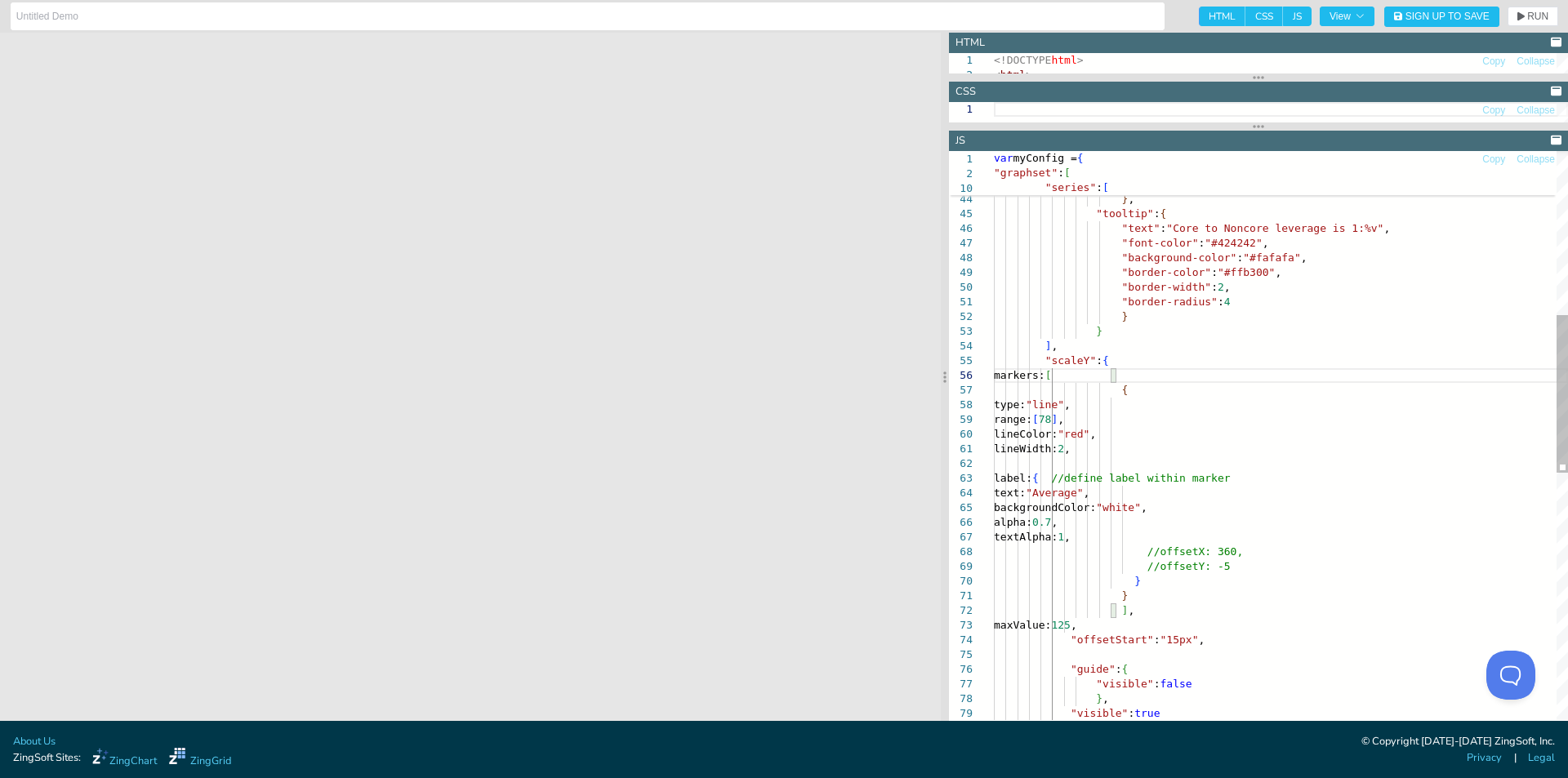
click at [1217, 454] on div ""fontColor" : "#616161" , fontSize: "9px" , "offsetY" : 12 } , "tooltip" : { "t…" at bounding box center [1280, 587] width 574 height 2054
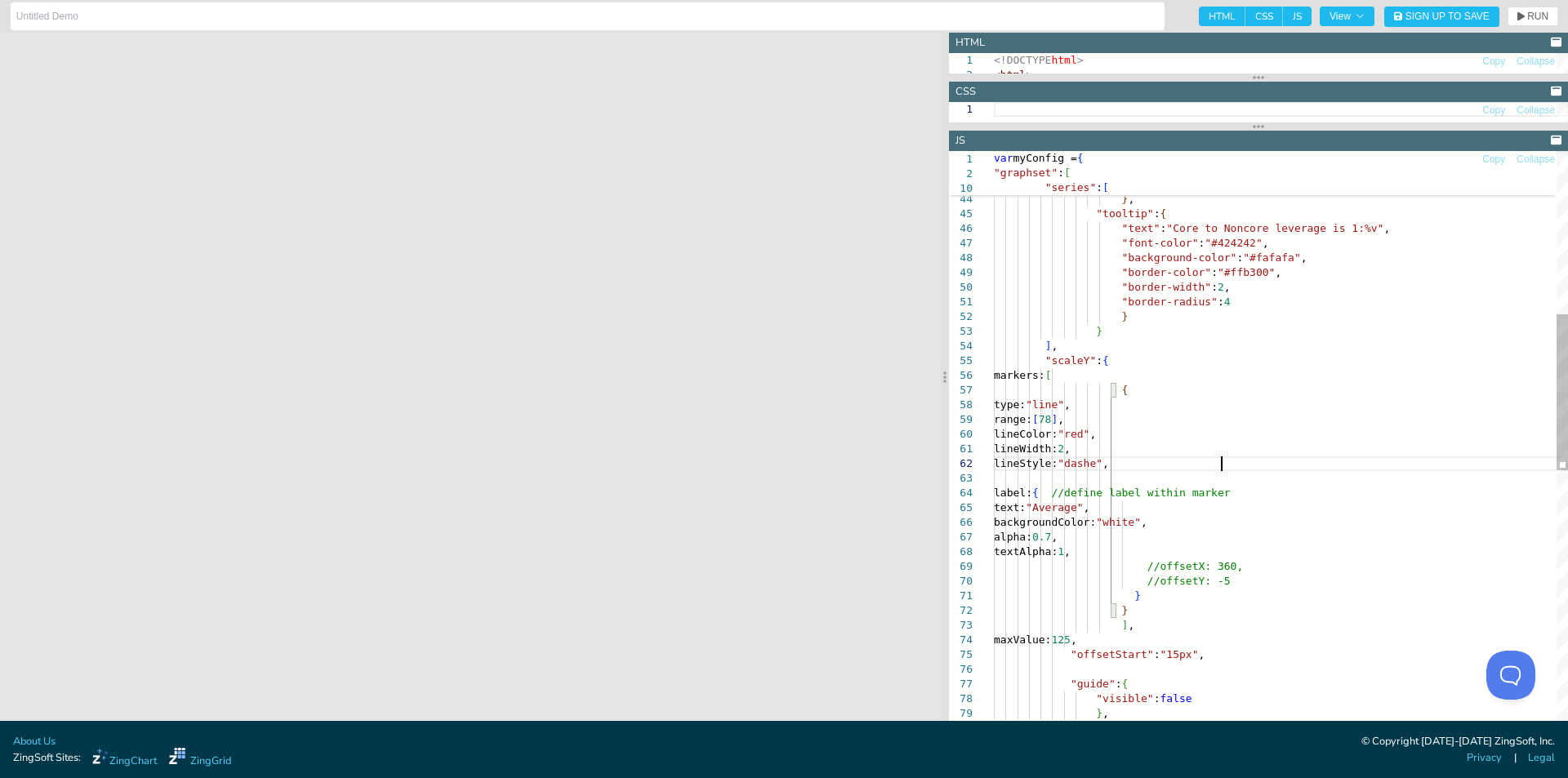
scroll to position [27, 233]
click at [1519, 16] on icon "button" at bounding box center [1520, 16] width 7 height 9
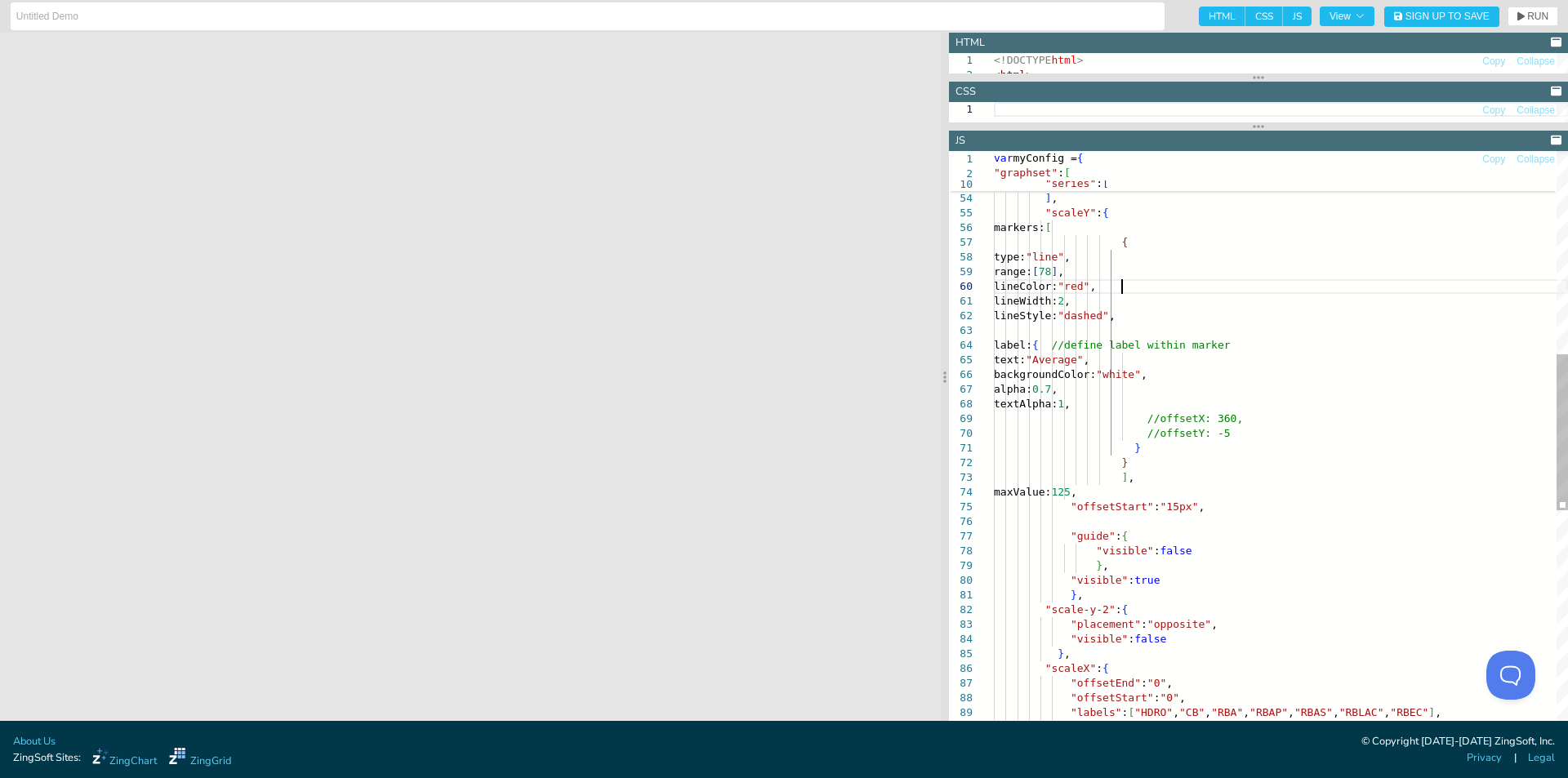
click at [1120, 284] on div ""border-radius" : 4 } } ] , "scaleY" : { markers: [ { type: "line" , range: [ 7…" at bounding box center [1280, 446] width 574 height 2069
type textarea ""border-radius":4 } } ], "scaleY":{ markers:[ { type:"line", range: [78], //lin…"
click at [1525, 16] on span "RUN" at bounding box center [1532, 16] width 31 height 10
click at [1201, 305] on div ""border-radius" : 4 } } ] , "scaleY" : { markers: [ { type: "line" , range: [ 7…" at bounding box center [1280, 446] width 574 height 2069
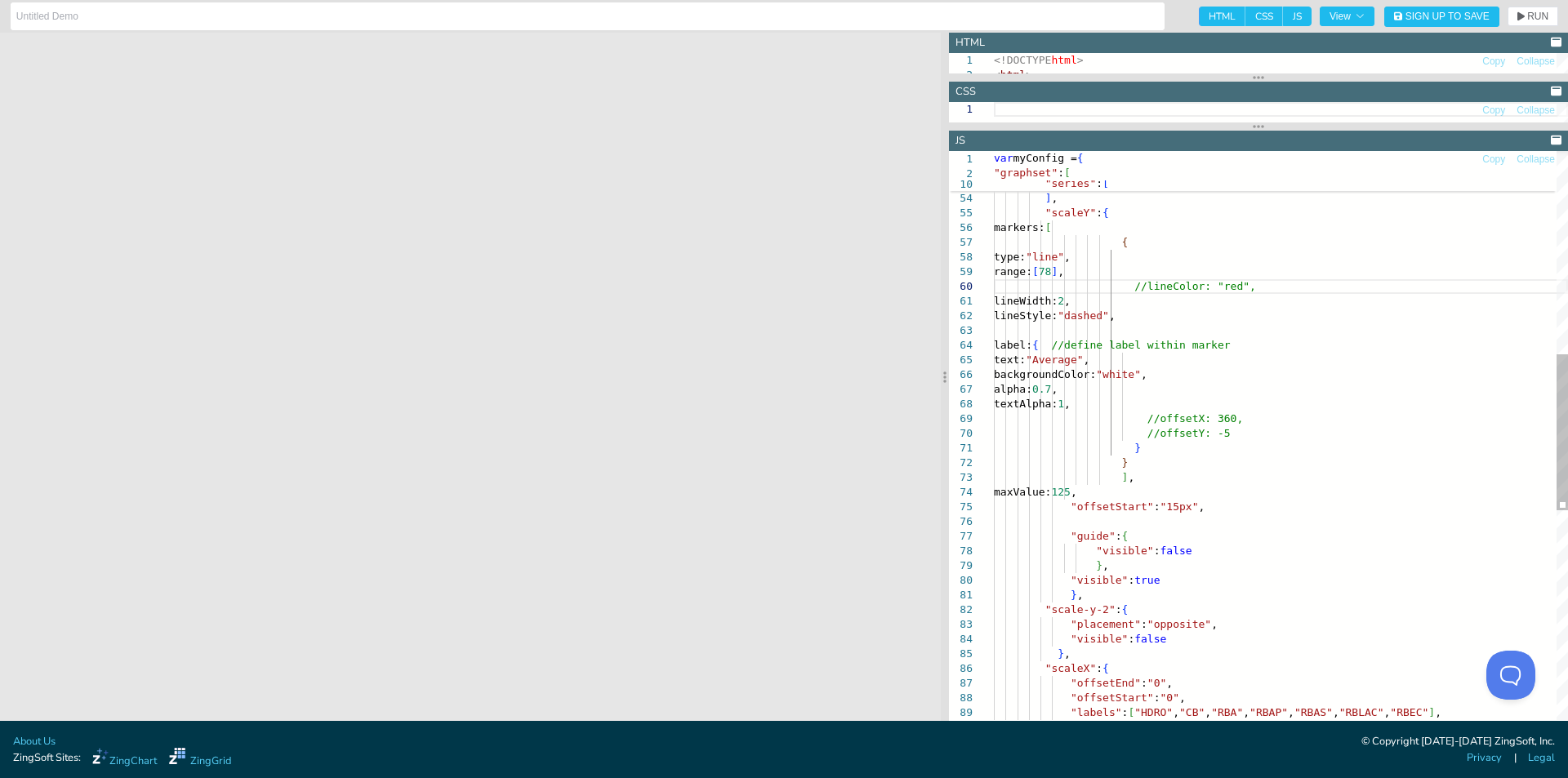
scroll to position [133, 0]
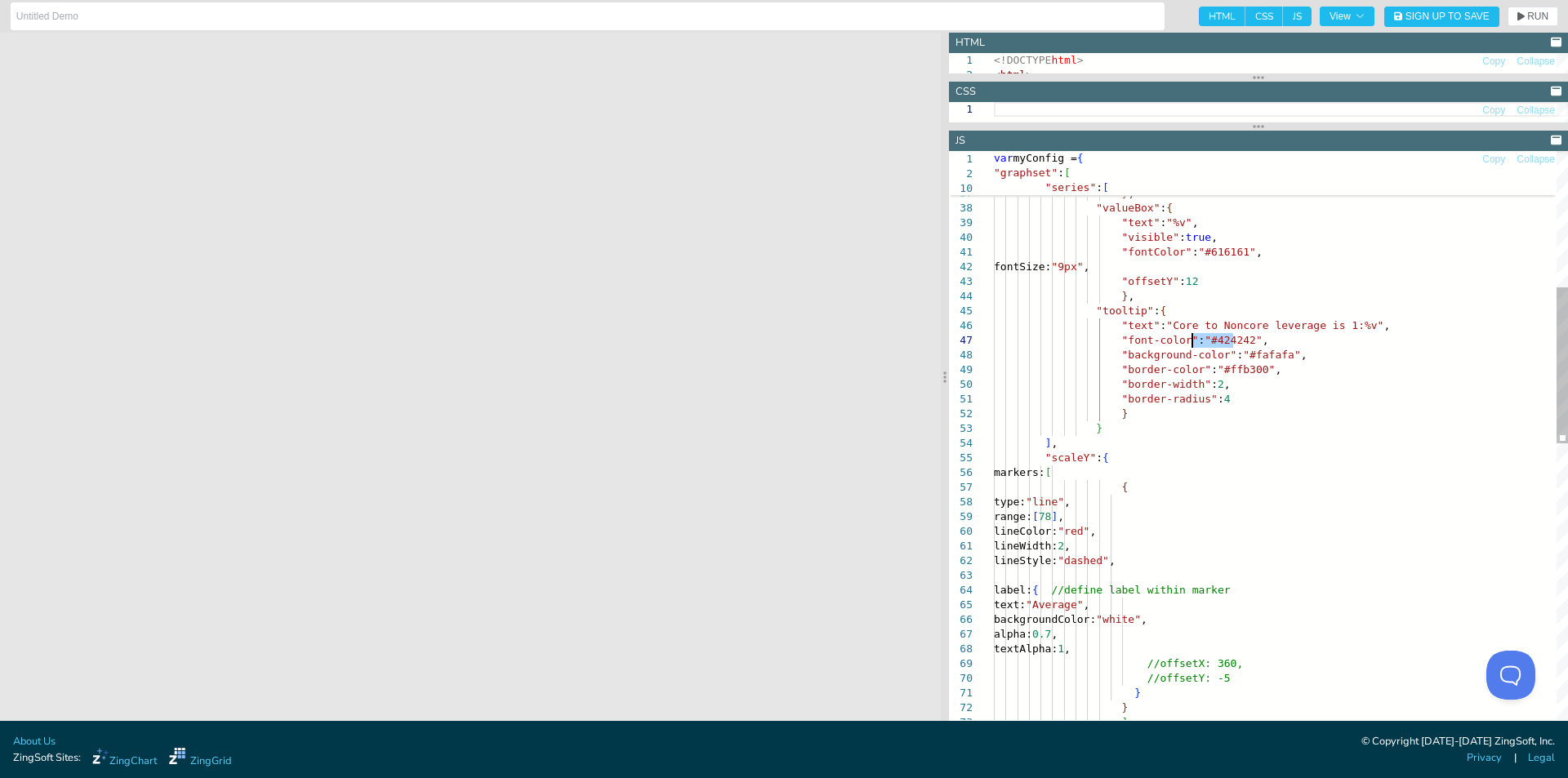
drag, startPoint x: 1233, startPoint y: 341, endPoint x: 1194, endPoint y: 341, distance: 39.0
click at [1194, 341] on div ""border-radius" : 4 } } ] , "scaleY" : { markers: [ { type: "line" , range: [ 7…" at bounding box center [1280, 691] width 574 height 2069
click at [1234, 435] on div ""border-radius" : 4 } } ] , "scaleY" : { markers: [ { type: "line" , range: [ 7…" at bounding box center [1280, 691] width 574 height 2069
drag, startPoint x: 1208, startPoint y: 534, endPoint x: 1194, endPoint y: 533, distance: 14.0
click at [1194, 533] on div ""border-radius" : 4 } } ] , "scaleY" : { markers: [ { type: "line" , range: [ 7…" at bounding box center [1280, 691] width 574 height 2069
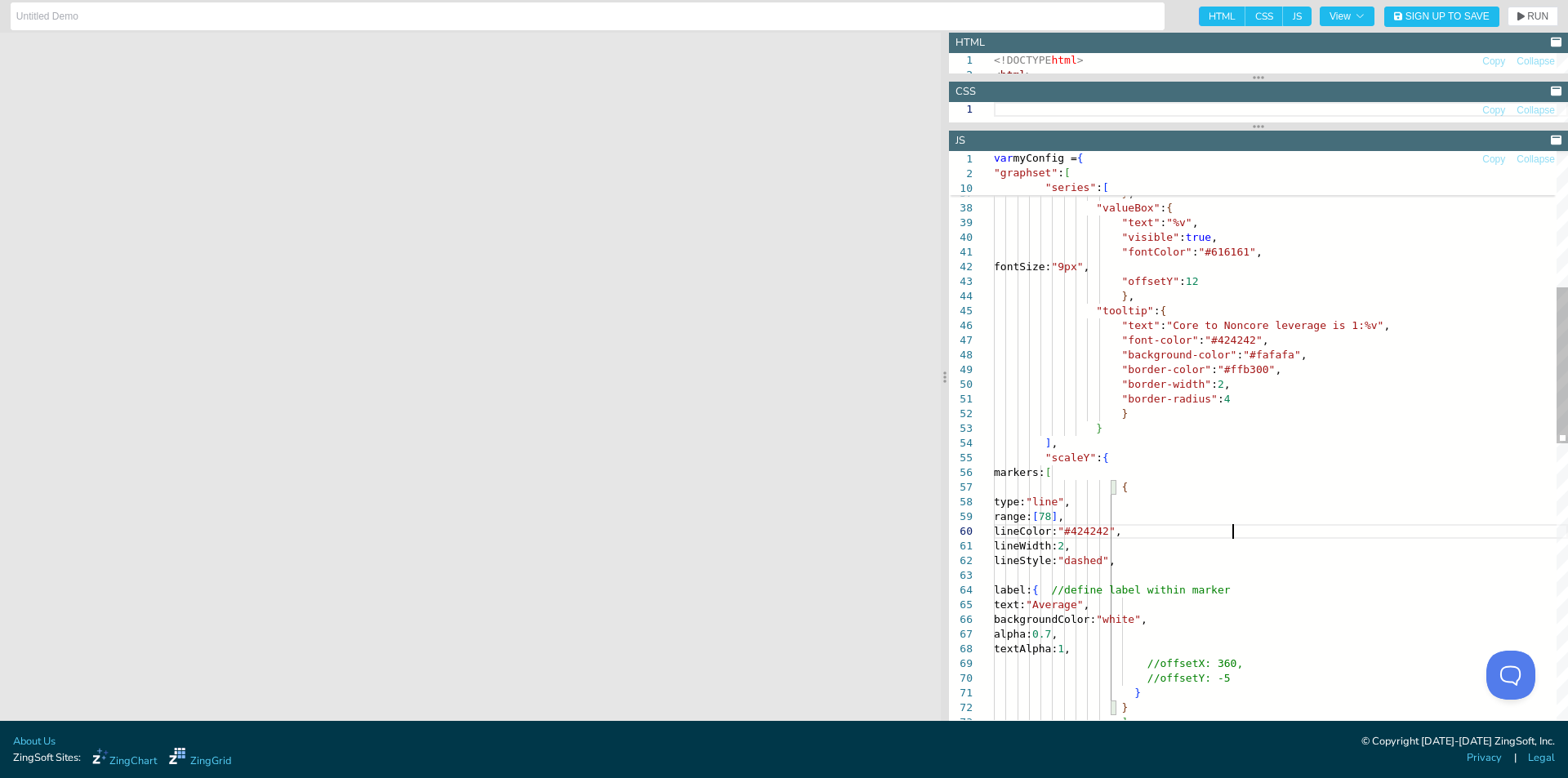
click at [1254, 450] on div ""border-radius" : 4 } } ] , "scaleY" : { markers: [ { type: "line" , range: [ 7…" at bounding box center [1280, 691] width 574 height 2069
drag, startPoint x: 1530, startPoint y: 16, endPoint x: 1518, endPoint y: 24, distance: 14.4
click at [1529, 16] on span "RUN" at bounding box center [1538, 16] width 22 height 10
click at [1212, 435] on div ""border-radius" : 4 } } ] , "scaleY" : { markers: [ { type: "line" , range: [ 7…" at bounding box center [1280, 691] width 574 height 2069
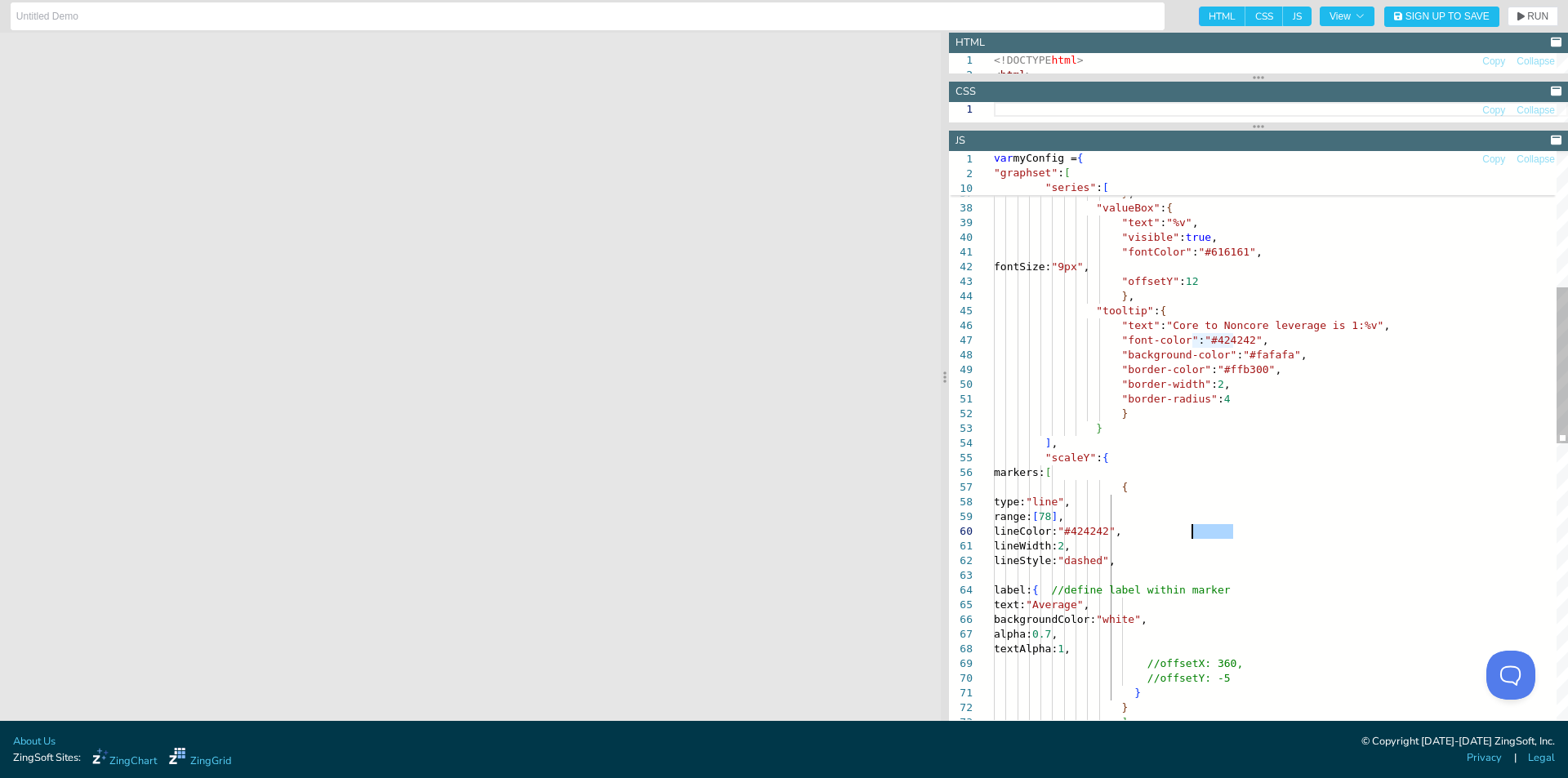
drag, startPoint x: 1232, startPoint y: 534, endPoint x: 1194, endPoint y: 532, distance: 38.1
click at [1194, 532] on div ""border-radius" : 4 } } ] , "scaleY" : { markers: [ { type: "line" , range: [ 7…" at bounding box center [1280, 691] width 574 height 2069
click at [1522, 13] on icon "button" at bounding box center [1520, 16] width 7 height 10
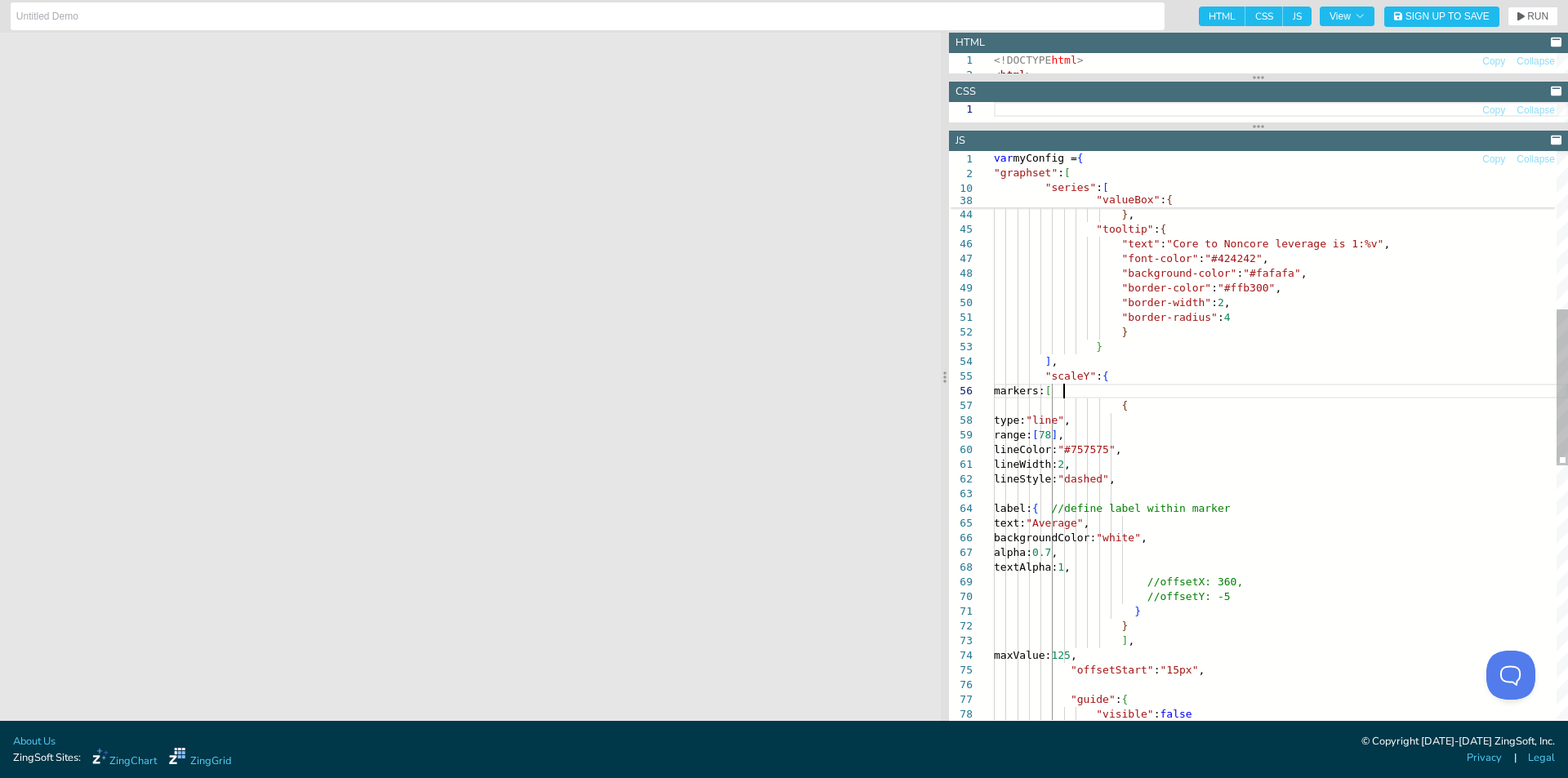
scroll to position [133, 239]
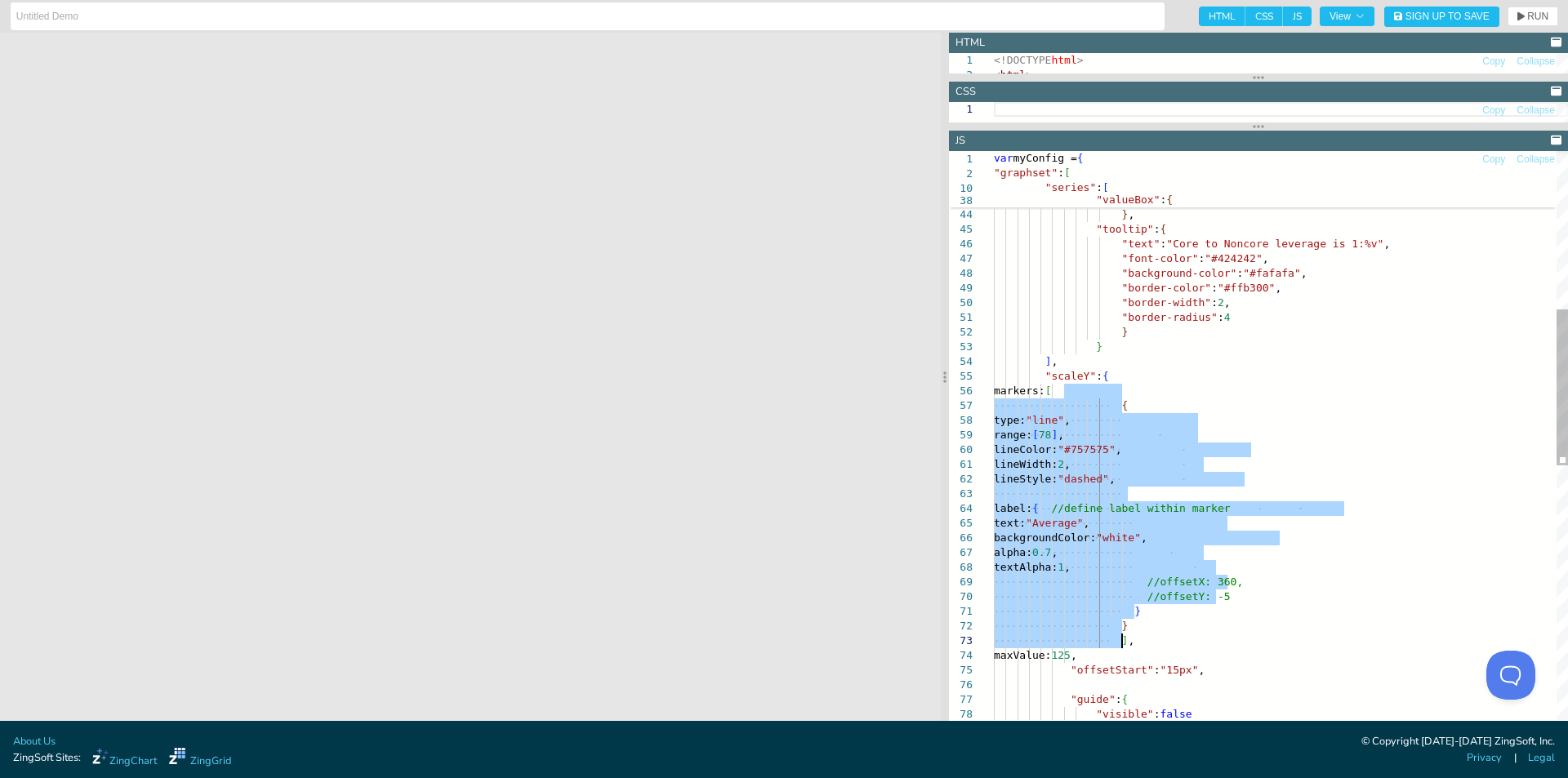
drag, startPoint x: 1063, startPoint y: 394, endPoint x: 1162, endPoint y: 634, distance: 259.6
click at [1162, 634] on div ""border-radius" : 4 } } ] , "scaleY" : { markers: [ { type: "line" , range: [ 7…" at bounding box center [1280, 610] width 574 height 2069
click at [1152, 387] on div ""border-radius" : 4 } } ] , "scaleY" : { markers: [ { type: "line" , range: [ 7…" at bounding box center [1280, 610] width 574 height 2069
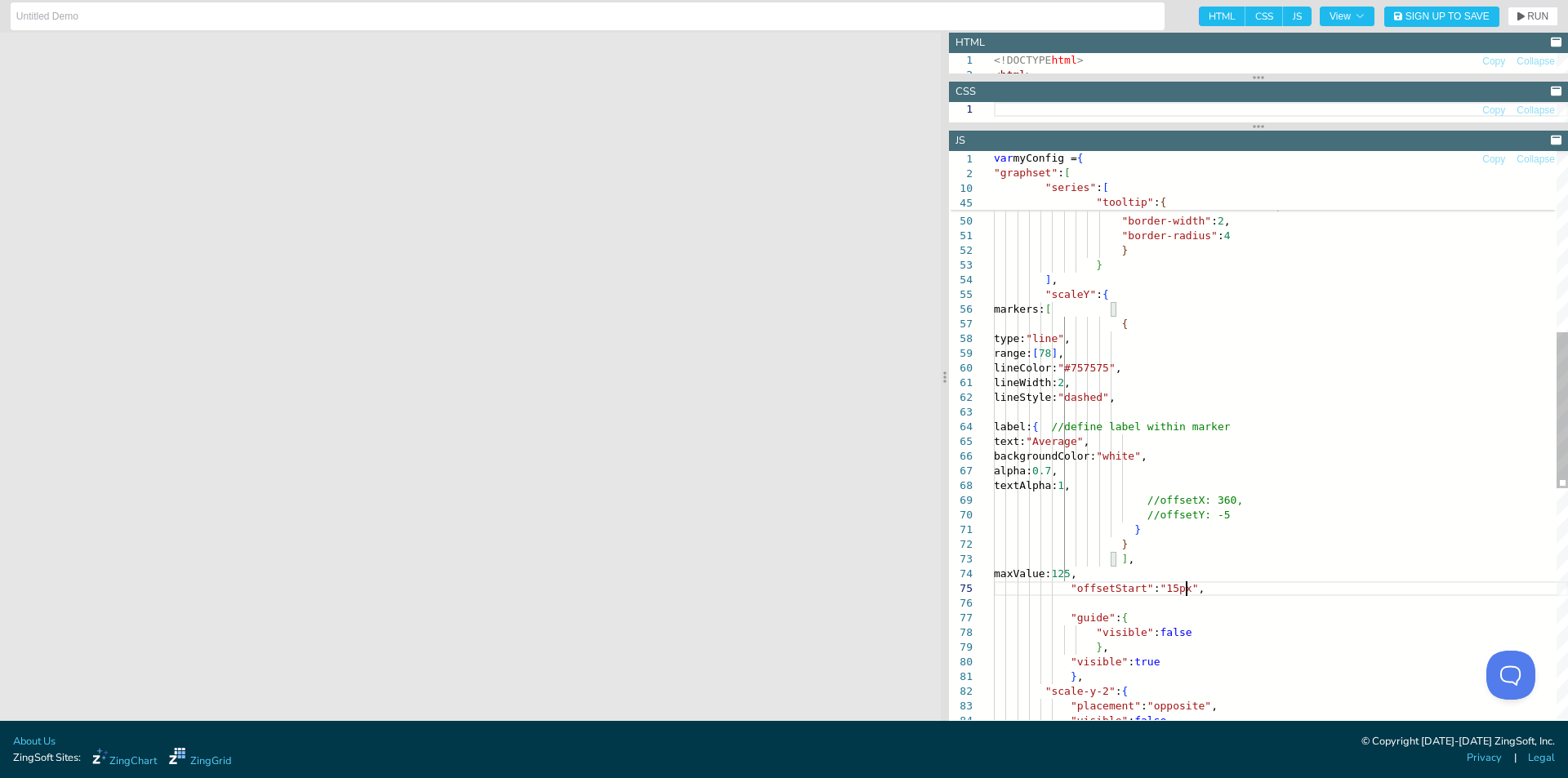
click at [1200, 585] on div ""border-radius" : 4 } } ] , "scaleY" : { markers: [ { type: "line" , range: [ 7…" at bounding box center [1280, 528] width 574 height 2069
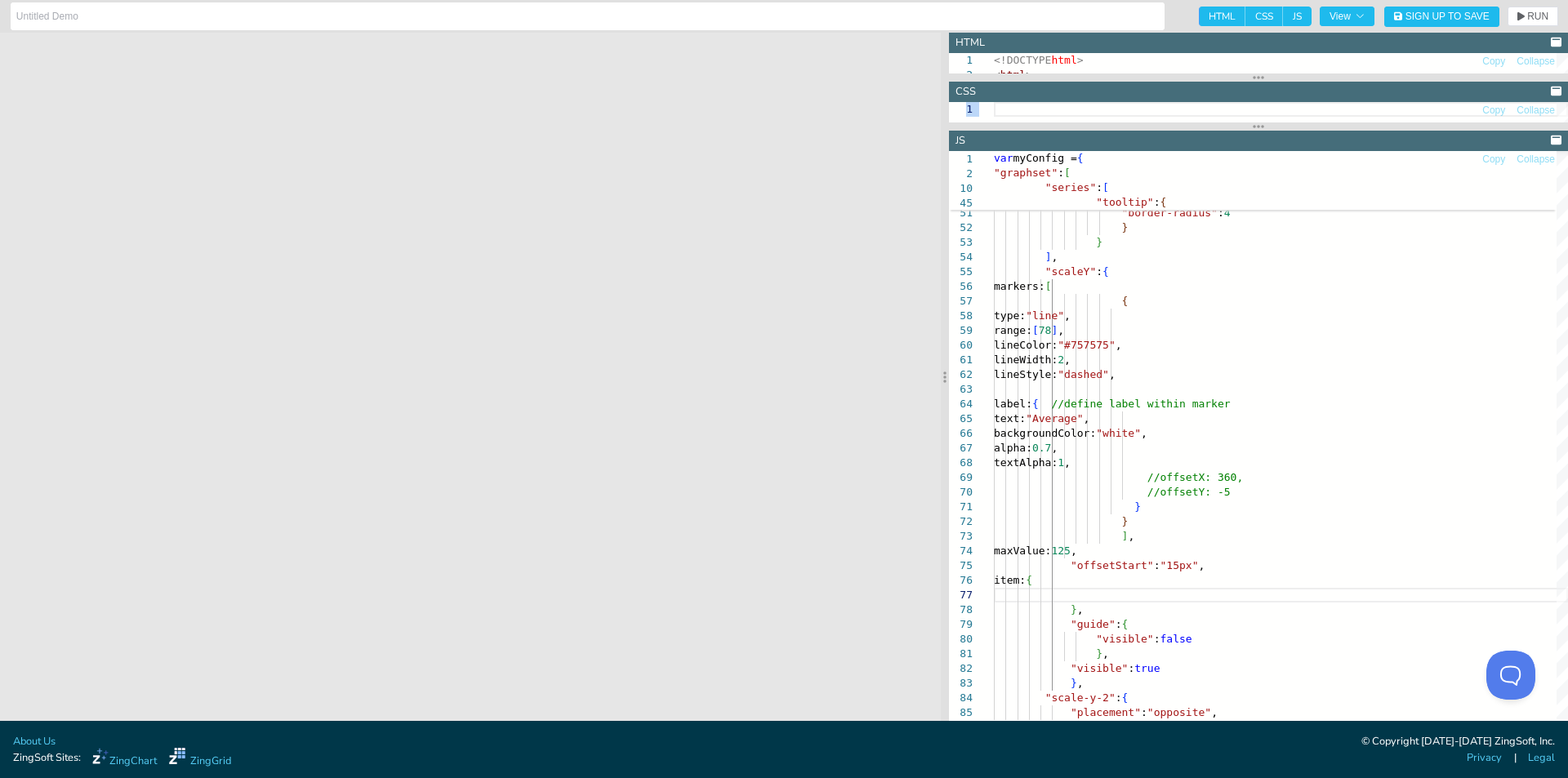
drag, startPoint x: 1215, startPoint y: 126, endPoint x: 1217, endPoint y: 96, distance: 30.1
click at [1217, 96] on section "HTML Copy Collapse 1 2 <!DOCTYPE html > < html > </body> </html> CSS Copy Colla…" at bounding box center [1258, 377] width 619 height 689
click at [1260, 126] on icon at bounding box center [1258, 126] width 11 height 13
click at [1148, 596] on div ""border-radius" : 4 } } ] , "scaleY" : { markers: [ { type: "line" , range: [ 7…" at bounding box center [1280, 520] width 574 height 2098
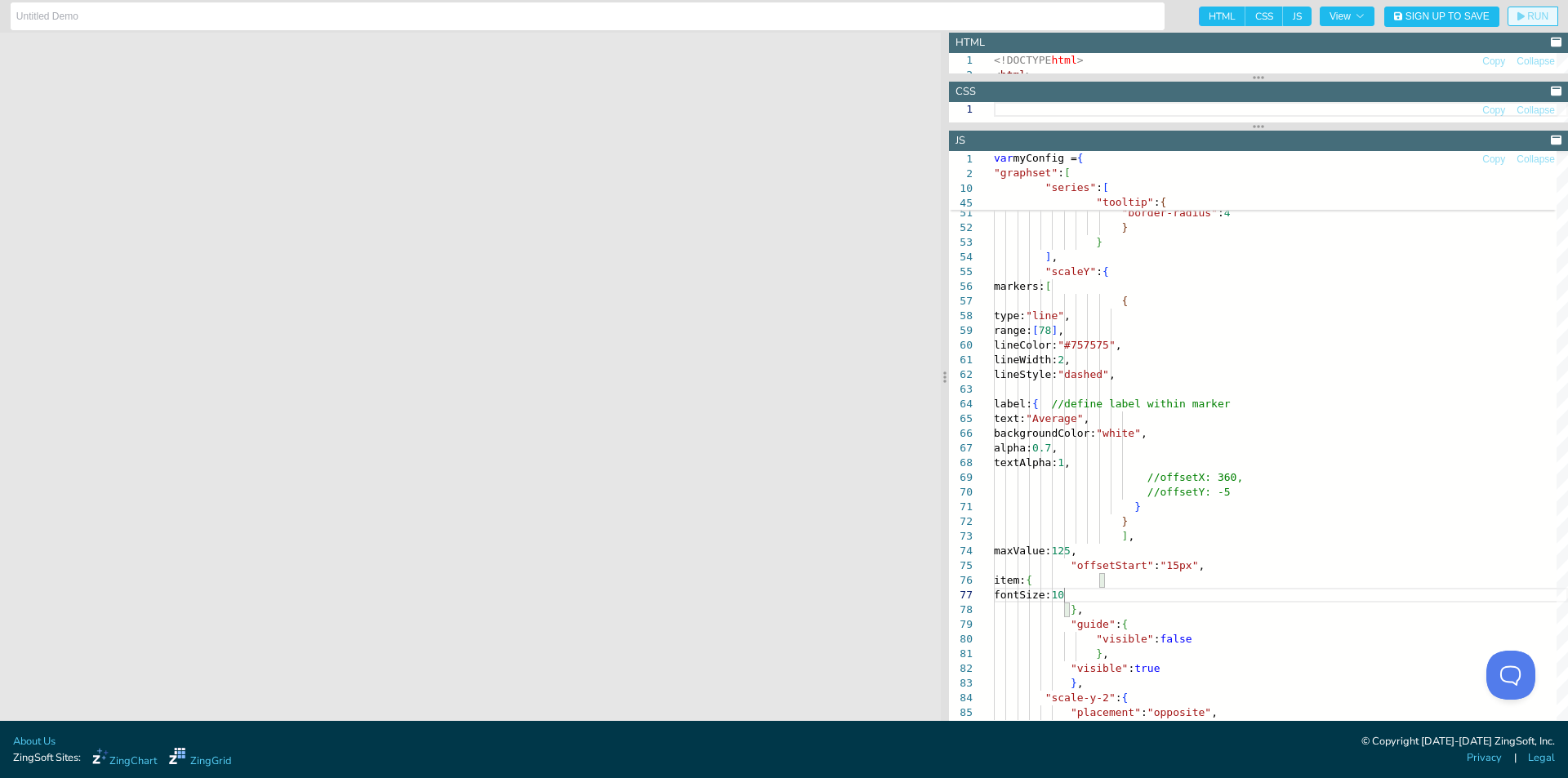
click at [1526, 8] on button "RUN" at bounding box center [1532, 16] width 50 height 20
click at [1138, 593] on div ""border-radius" : 4 } } ] , "scaleY" : { markers: [ { type: "line" , range: [ 7…" at bounding box center [1280, 520] width 574 height 2098
click at [1144, 593] on div ""border-radius" : 4 } } ] , "scaleY" : { markers: [ { type: "line" , range: [ 7…" at bounding box center [1280, 520] width 574 height 2098
click at [1135, 593] on div ""border-radius" : 4 } } ] , "scaleY" : { markers: [ { type: "line" , range: [ 7…" at bounding box center [1280, 520] width 574 height 2098
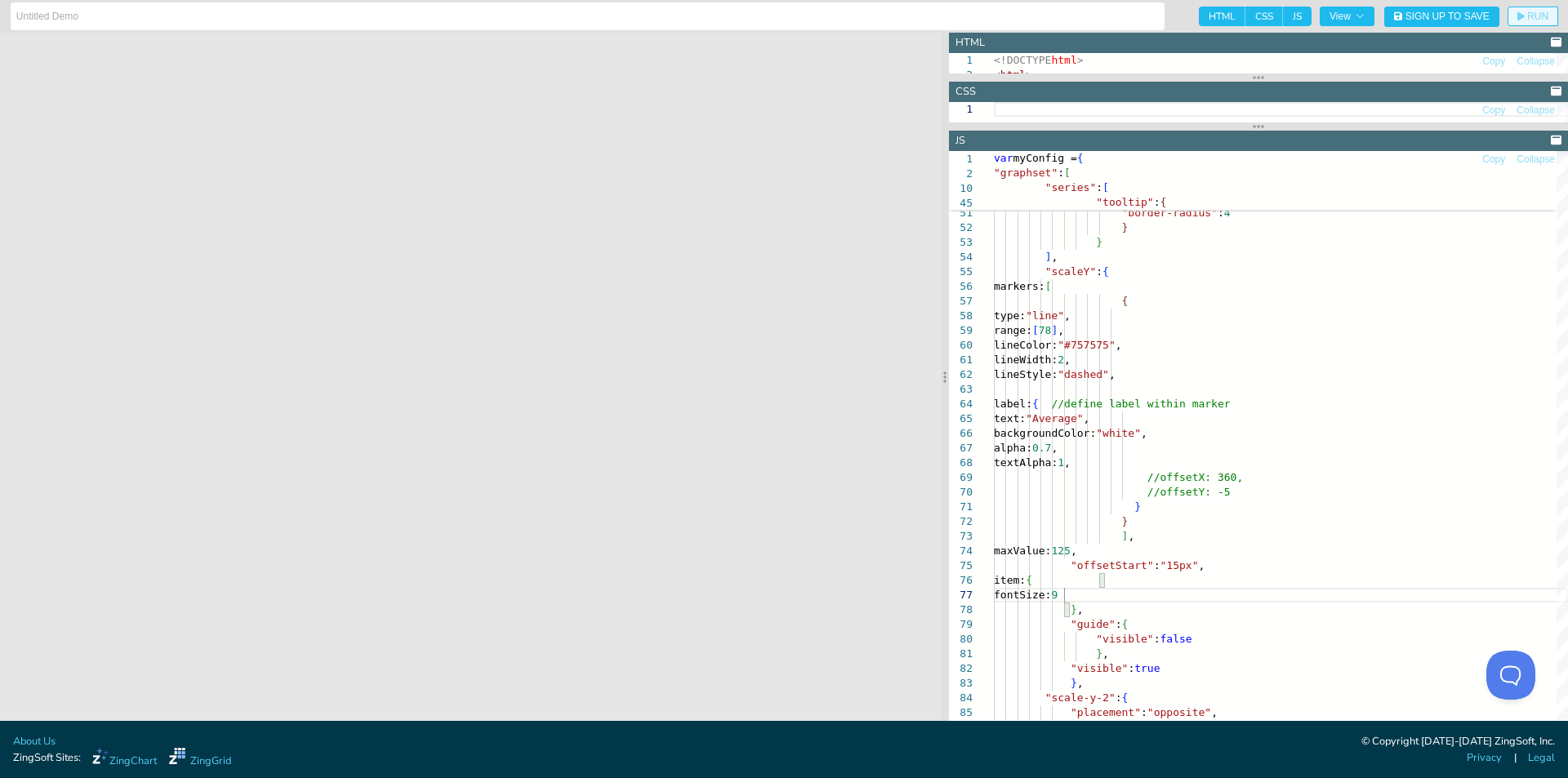
click at [1539, 21] on span "RUN" at bounding box center [1538, 16] width 22 height 10
drag, startPoint x: 1063, startPoint y: 579, endPoint x: 1090, endPoint y: 607, distance: 38.9
click at [1090, 607] on div ""border-radius" : 4 } } ] , "scaleY" : { markers: [ { type: "line" , range: [ 7…" at bounding box center [1280, 520] width 574 height 2098
click at [1246, 483] on div ""border-radius" : 4 } } ] , "scaleY" : { markers: [ { type: "line" , range: [ 7…" at bounding box center [1280, 520] width 574 height 2098
click at [1187, 357] on div ""border-radius" : 4 } } ] , "scaleY" : { markers: [ { type: "line" , range: [ 7…" at bounding box center [1280, 520] width 574 height 2098
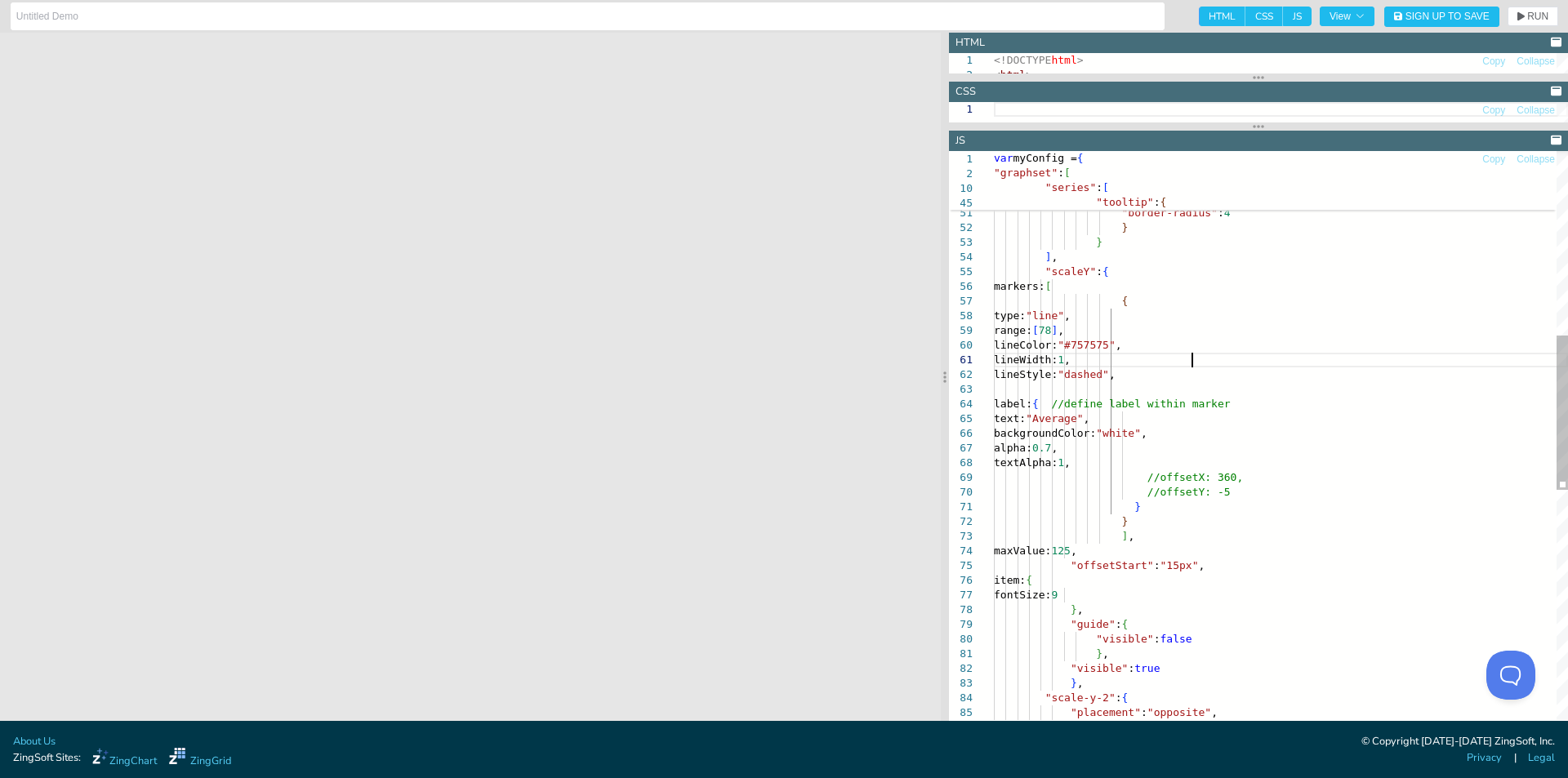
scroll to position [12, 198]
click at [1526, 19] on span "RUN" at bounding box center [1532, 16] width 31 height 10
drag, startPoint x: 1231, startPoint y: 344, endPoint x: 1191, endPoint y: 344, distance: 40.0
click at [1191, 344] on div ""border-radius" : 4 } } ] , "scaleY" : { markers: [ { type: "line" , range: [ 7…" at bounding box center [1280, 520] width 574 height 2098
drag, startPoint x: 1290, startPoint y: 356, endPoint x: 1286, endPoint y: 371, distance: 15.5
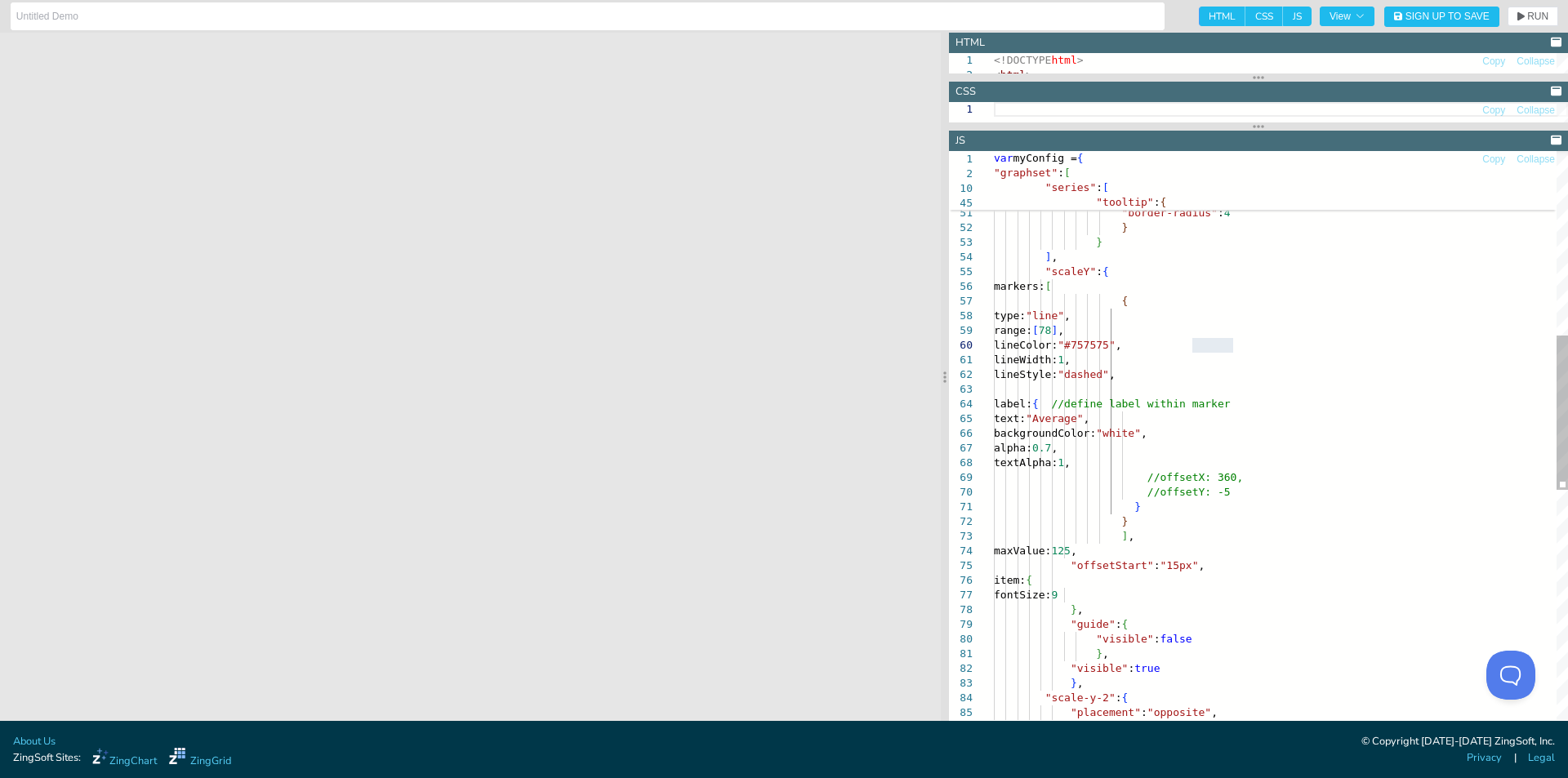
click at [1290, 356] on div ""border-radius" : 4 } } ] , "scaleY" : { markers: [ { type: "line" , range: [ 7…" at bounding box center [1280, 520] width 574 height 2098
drag, startPoint x: 1262, startPoint y: 431, endPoint x: 1233, endPoint y: 430, distance: 29.0
click at [1233, 430] on div ""border-radius" : 4 } } ] , "scaleY" : { markers: [ { type: "line" , range: [ 7…" at bounding box center [1280, 520] width 574 height 2098
click at [1327, 423] on div ""border-radius" : 4 } } ] , "scaleY" : { markers: [ { type: "line" , range: [ 7…" at bounding box center [1280, 520] width 574 height 2098
drag, startPoint x: 1533, startPoint y: 17, endPoint x: 1504, endPoint y: 37, distance: 35.2
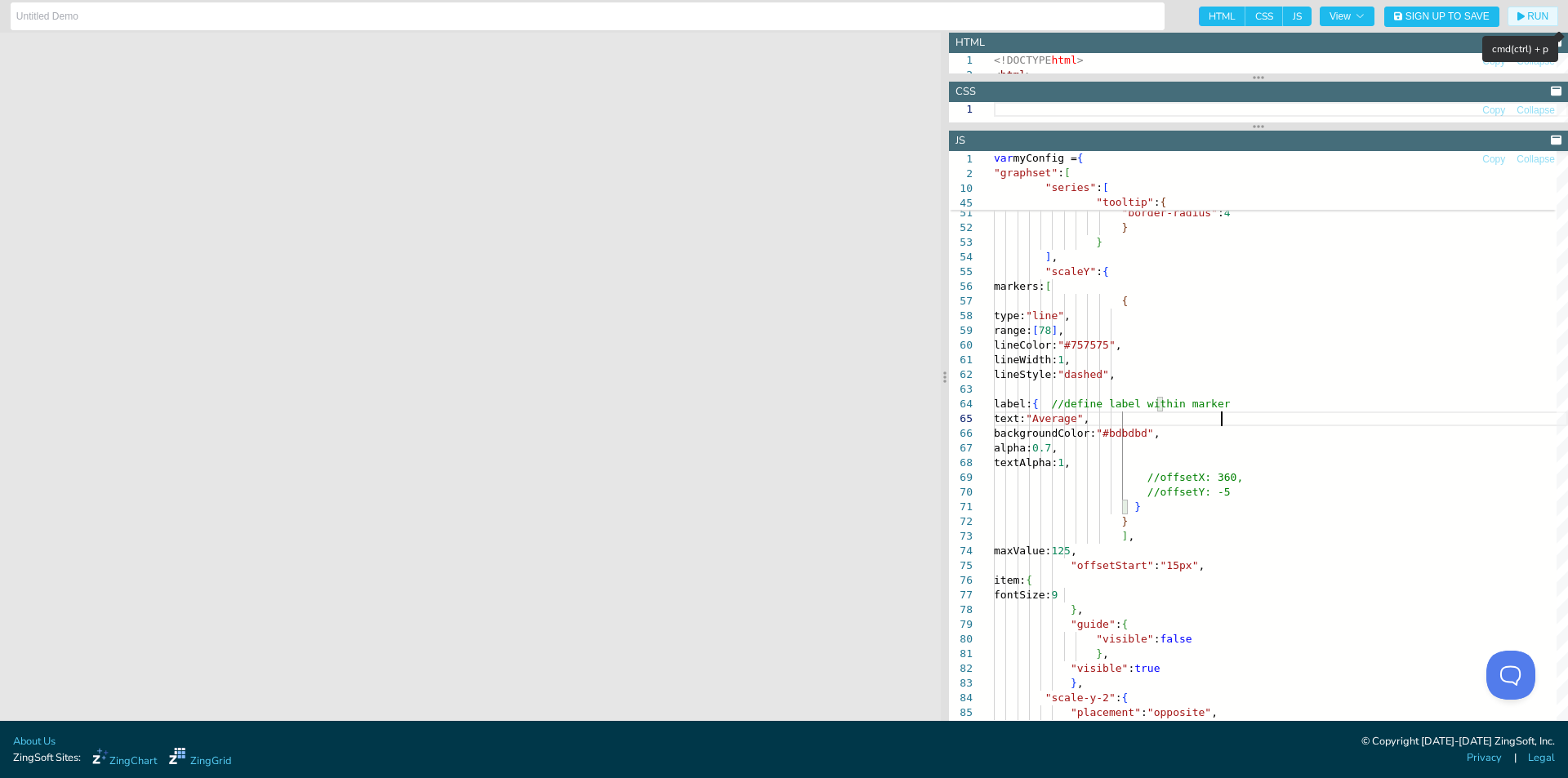
click at [1526, 21] on span "RUN" at bounding box center [1532, 16] width 31 height 10
click at [1282, 446] on div ""border-radius" : 4 } } ] , "scaleY" : { markers: [ { type: "line" , range: [ 7…" at bounding box center [1280, 520] width 574 height 2098
drag, startPoint x: 1232, startPoint y: 347, endPoint x: 1194, endPoint y: 347, distance: 38.0
click at [1194, 347] on div ""border-radius" : 4 } } ] , "scaleY" : { markers: [ { type: "line" , range: [ 7…" at bounding box center [1280, 520] width 574 height 2098
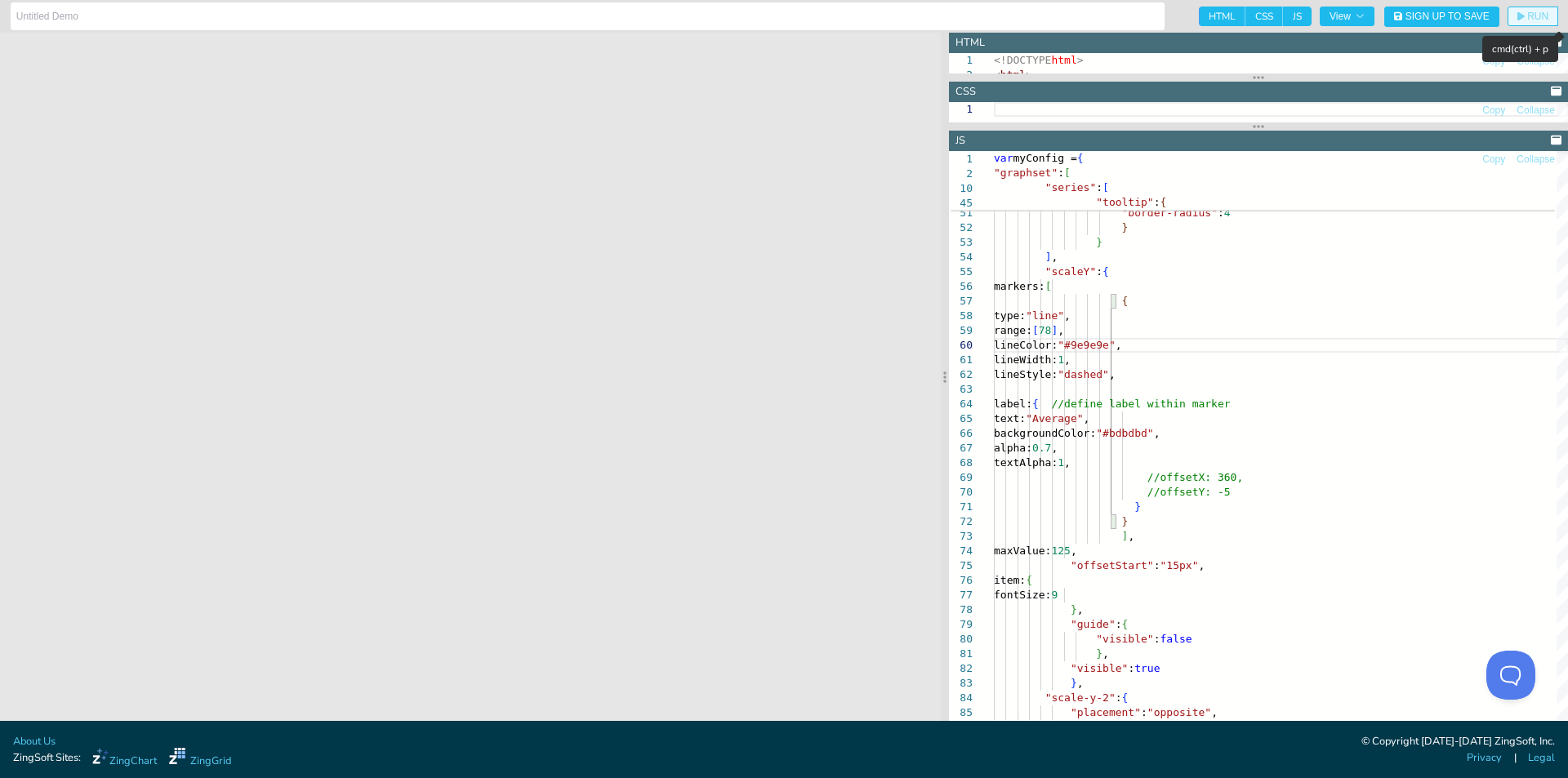
click at [1526, 13] on span "RUN" at bounding box center [1532, 16] width 31 height 10
click at [1407, 158] on span "var myConfig = {" at bounding box center [1275, 158] width 563 height 15
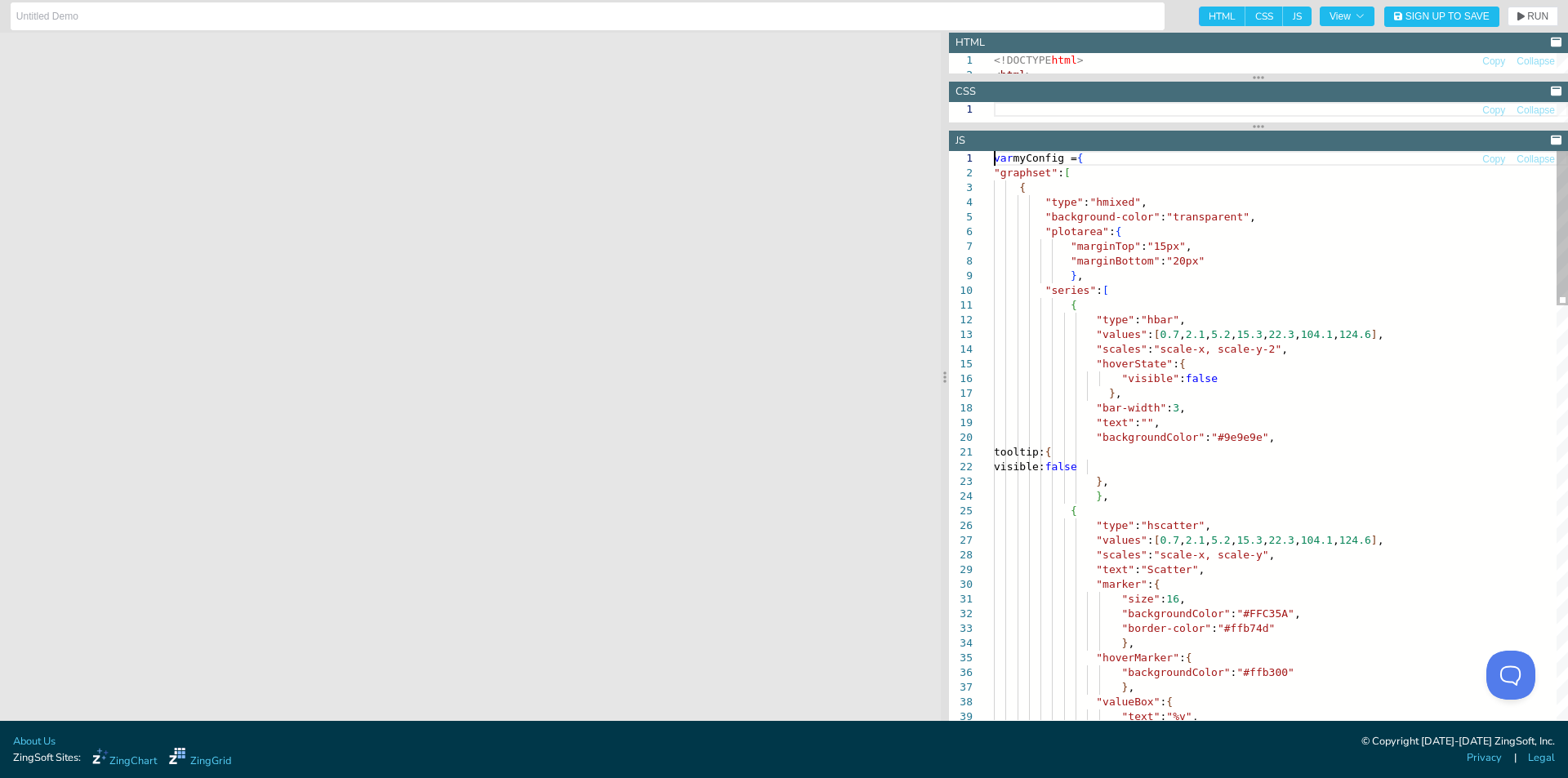
scroll to position [12, 238]
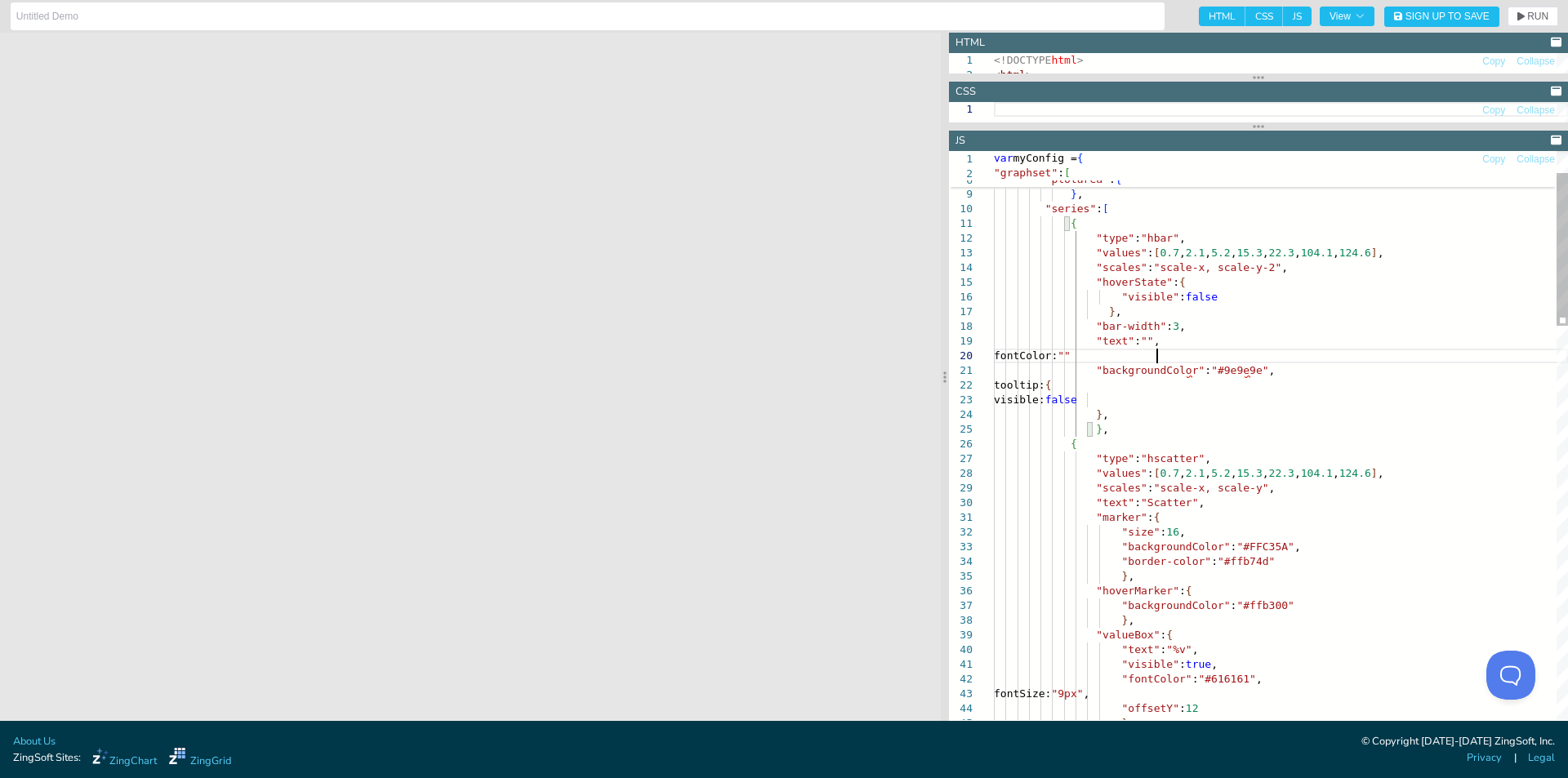
scroll to position [133, 164]
drag, startPoint x: 1210, startPoint y: 358, endPoint x: 1205, endPoint y: 398, distance: 40.3
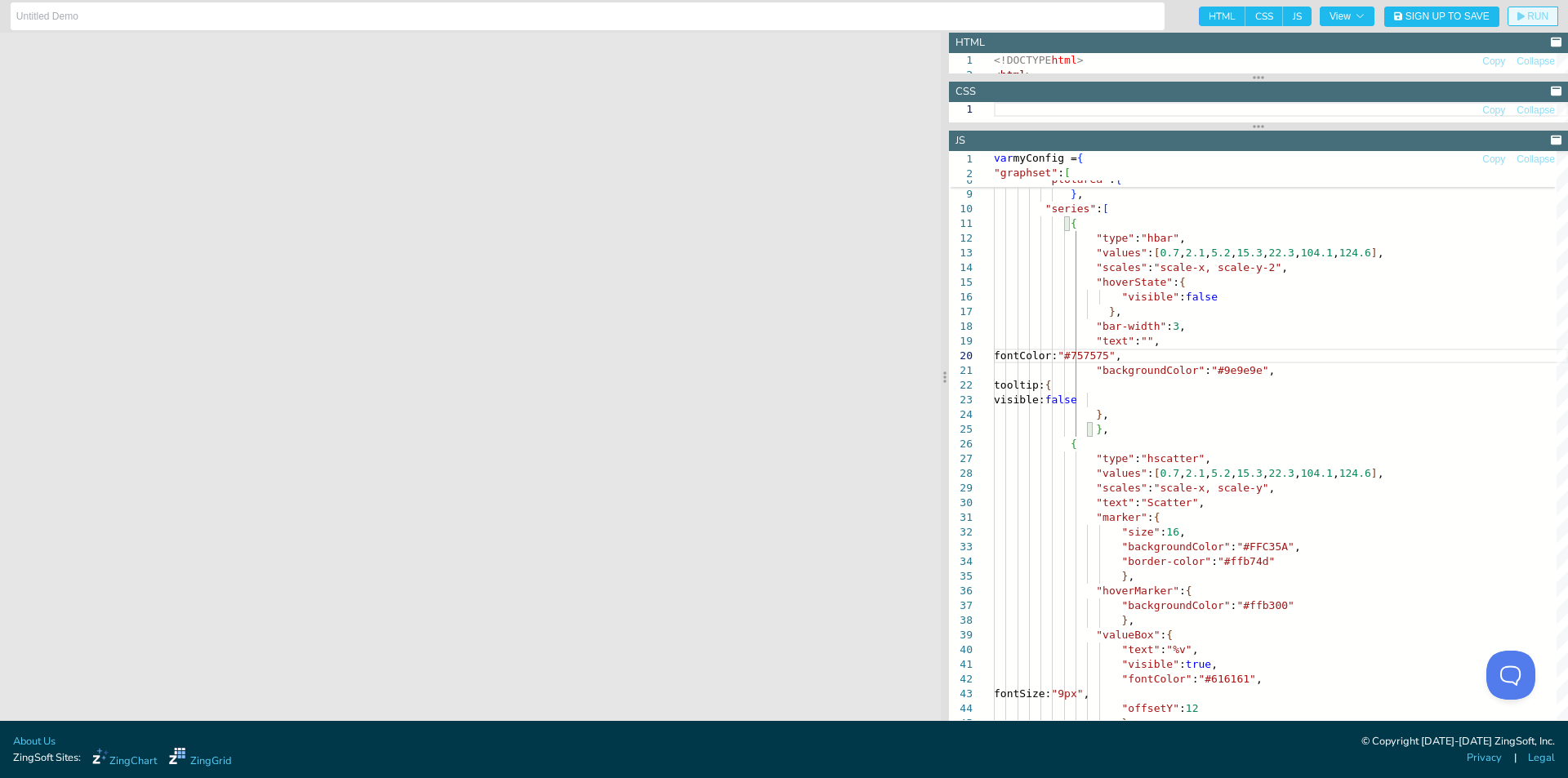
click at [1522, 17] on icon "button" at bounding box center [1520, 16] width 7 height 9
drag, startPoint x: 1086, startPoint y: 355, endPoint x: 1313, endPoint y: 357, distance: 227.0
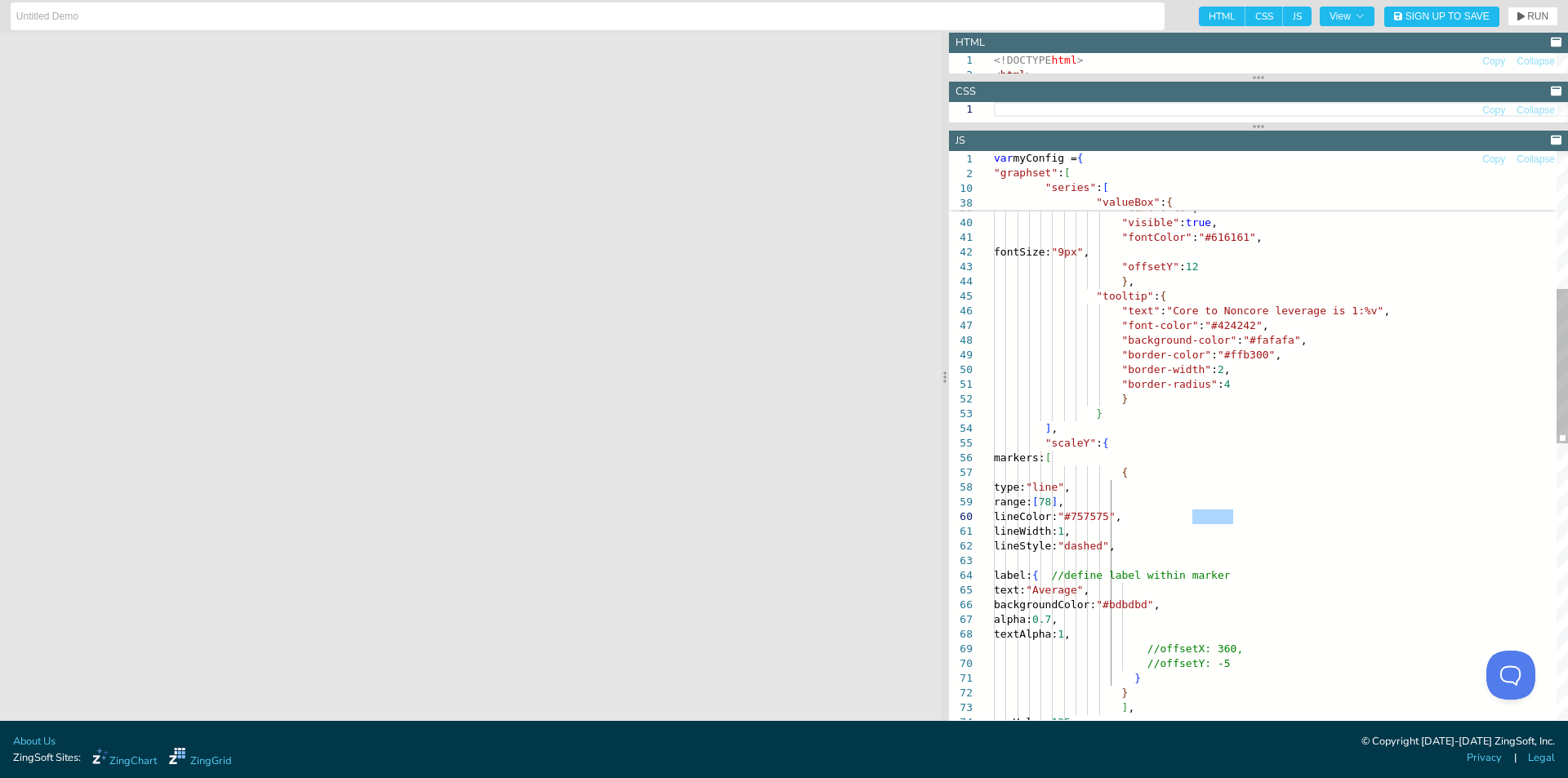
click at [1282, 522] on div ""hoverMarker" : { "backgroundColor" : "#ffb300" } , "valueBox" : { "text" : "%v…" at bounding box center [1280, 691] width 574 height 2098
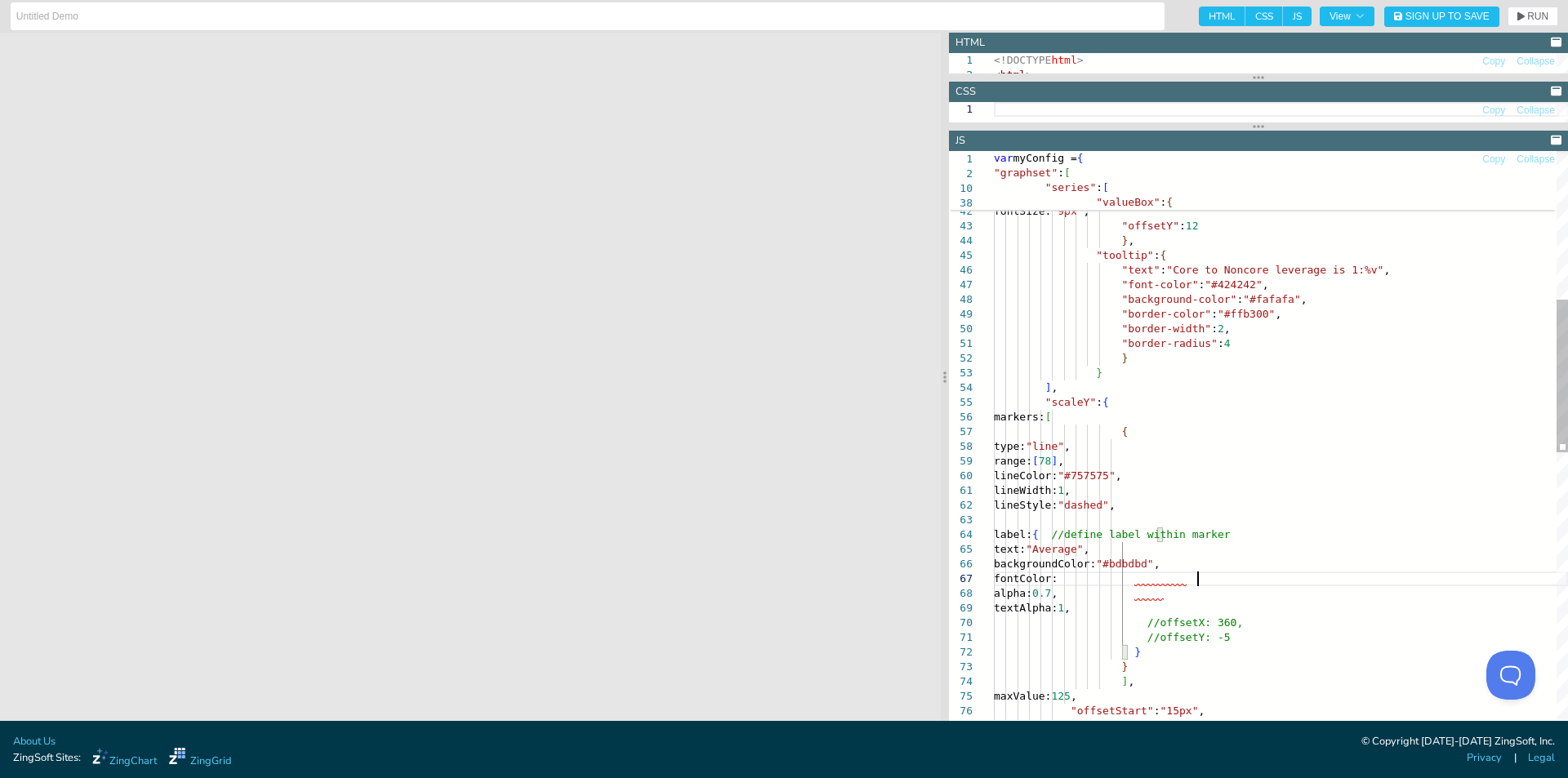
scroll to position [100, 210]
drag, startPoint x: 1235, startPoint y: 580, endPoint x: 1203, endPoint y: 579, distance: 32.0
click at [1203, 579] on div ""valueBox" : { "text" : "%v" , "visible" : true , "fontColor" : "#616161" , fon…" at bounding box center [1280, 658] width 574 height 2113
type textarea "lineWidth: 1, lineStyle: "dashed", label:{ //define label within marker text:"A…"
click at [1528, 16] on span "RUN" at bounding box center [1538, 16] width 22 height 10
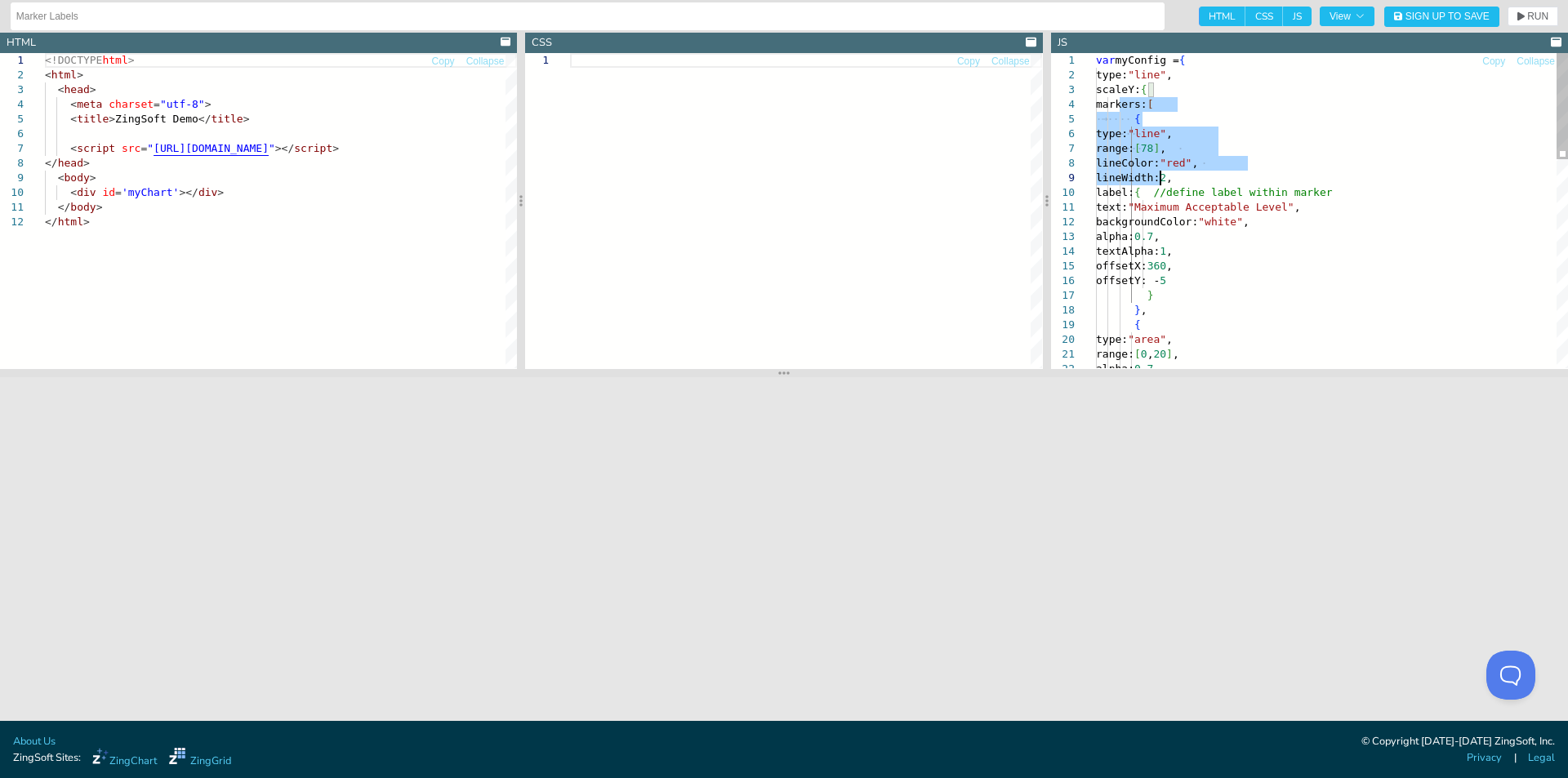
type textarea "var myConfig = { type: "line", scaleY:{ markers:[ { type:"line", range: [78], l…"
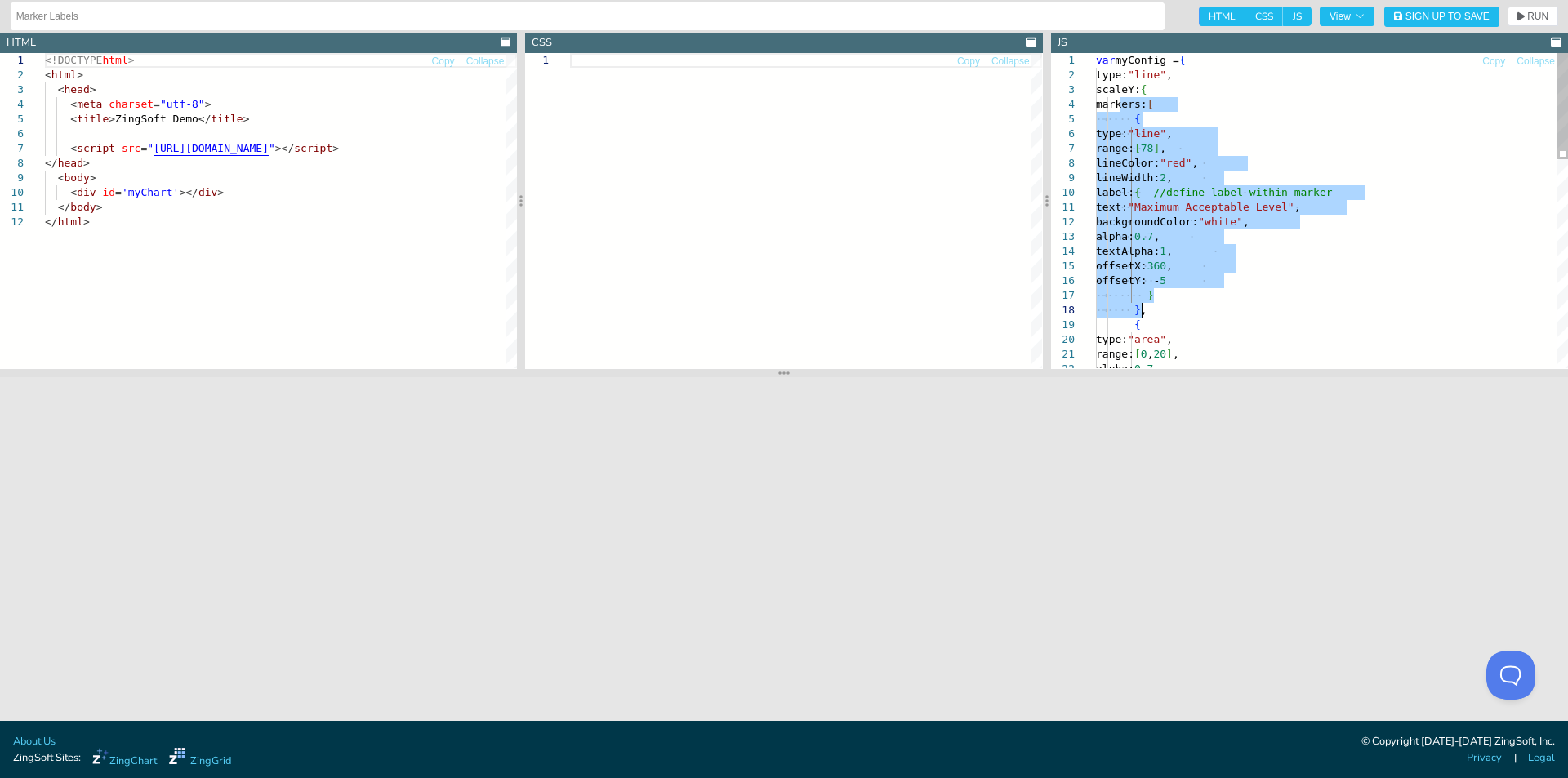
drag, startPoint x: 1118, startPoint y: 106, endPoint x: 1171, endPoint y: 305, distance: 205.9
click at [1171, 305] on div "backgroundColor: "white" , alpha: 0.7 , textAlpha: 1 , offsetX: 360 , offsetY: …" at bounding box center [1332, 519] width 472 height 933
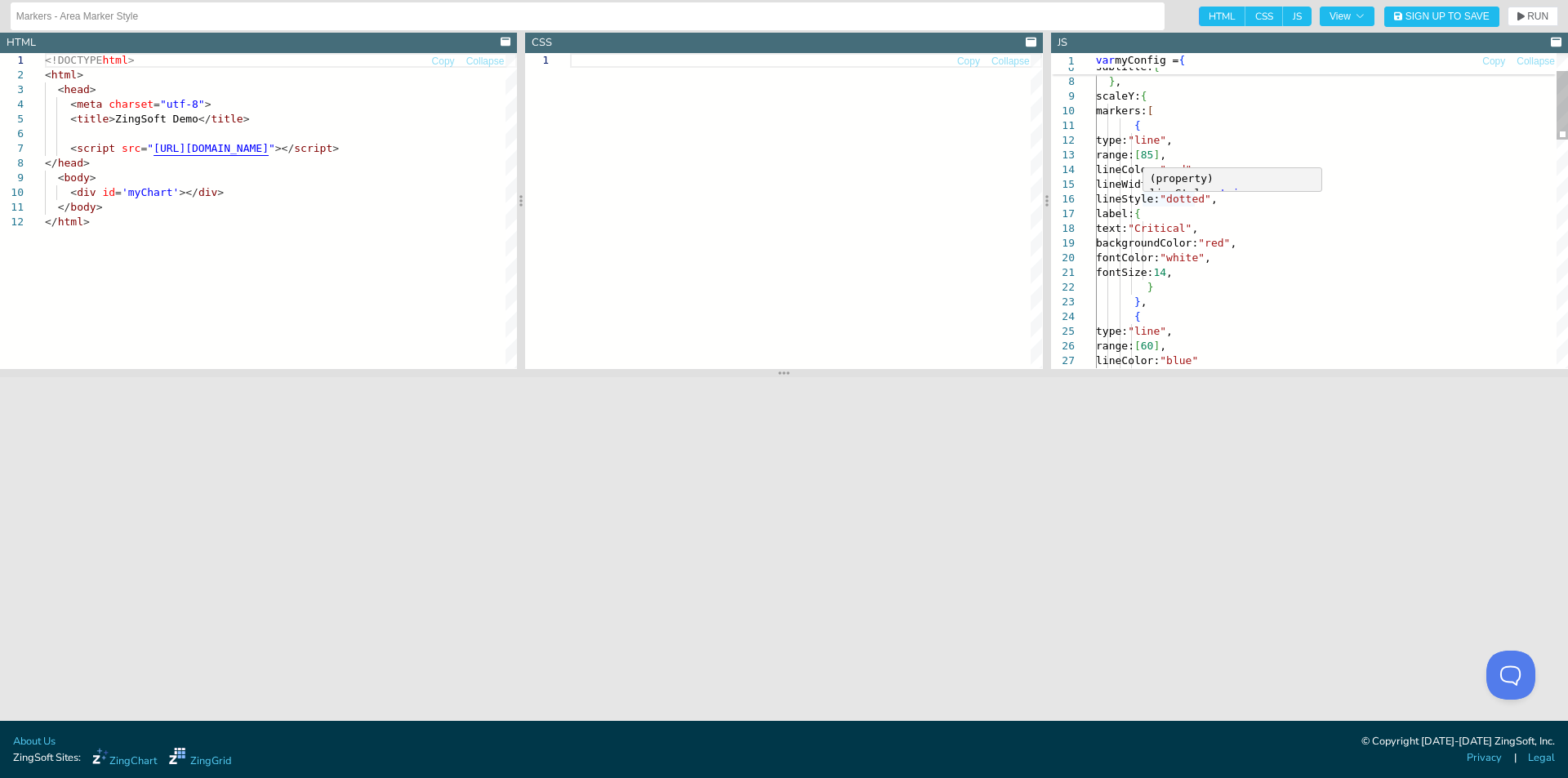
type textarea "{ type:"line", range:[85], lineColor:"red", lineWidth: 5, lineStyle: "dotted", …"
drag, startPoint x: 1143, startPoint y: 196, endPoint x: 1298, endPoint y: 200, distance: 155.1
click at [1298, 200] on div "subtitle: { text: "CoLocation North" } , scaleY: { markers: [ { type: "line" , …" at bounding box center [1332, 695] width 472 height 1447
